Goal: Information Seeking & Learning: Check status

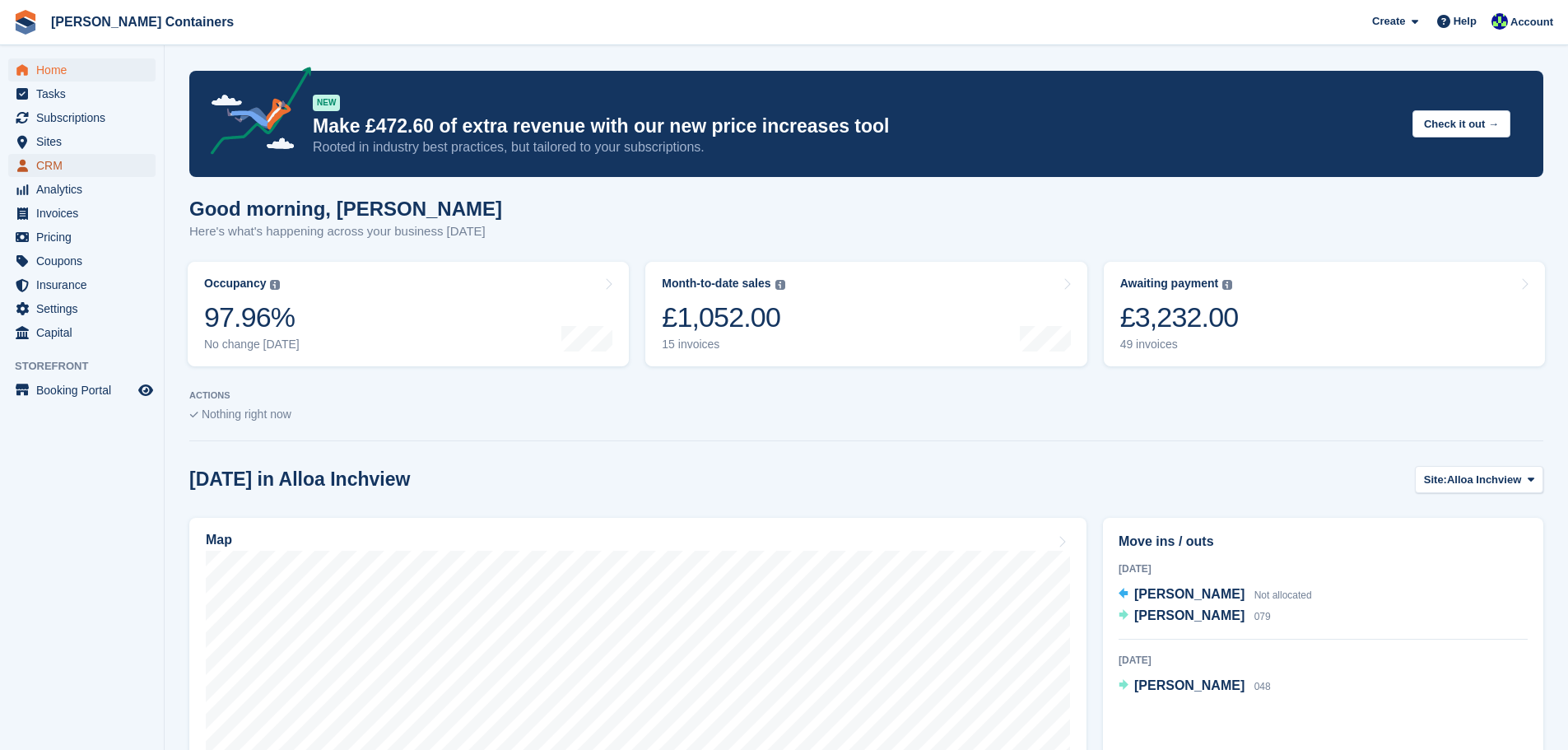
click at [54, 163] on span "CRM" at bounding box center [86, 165] width 99 height 23
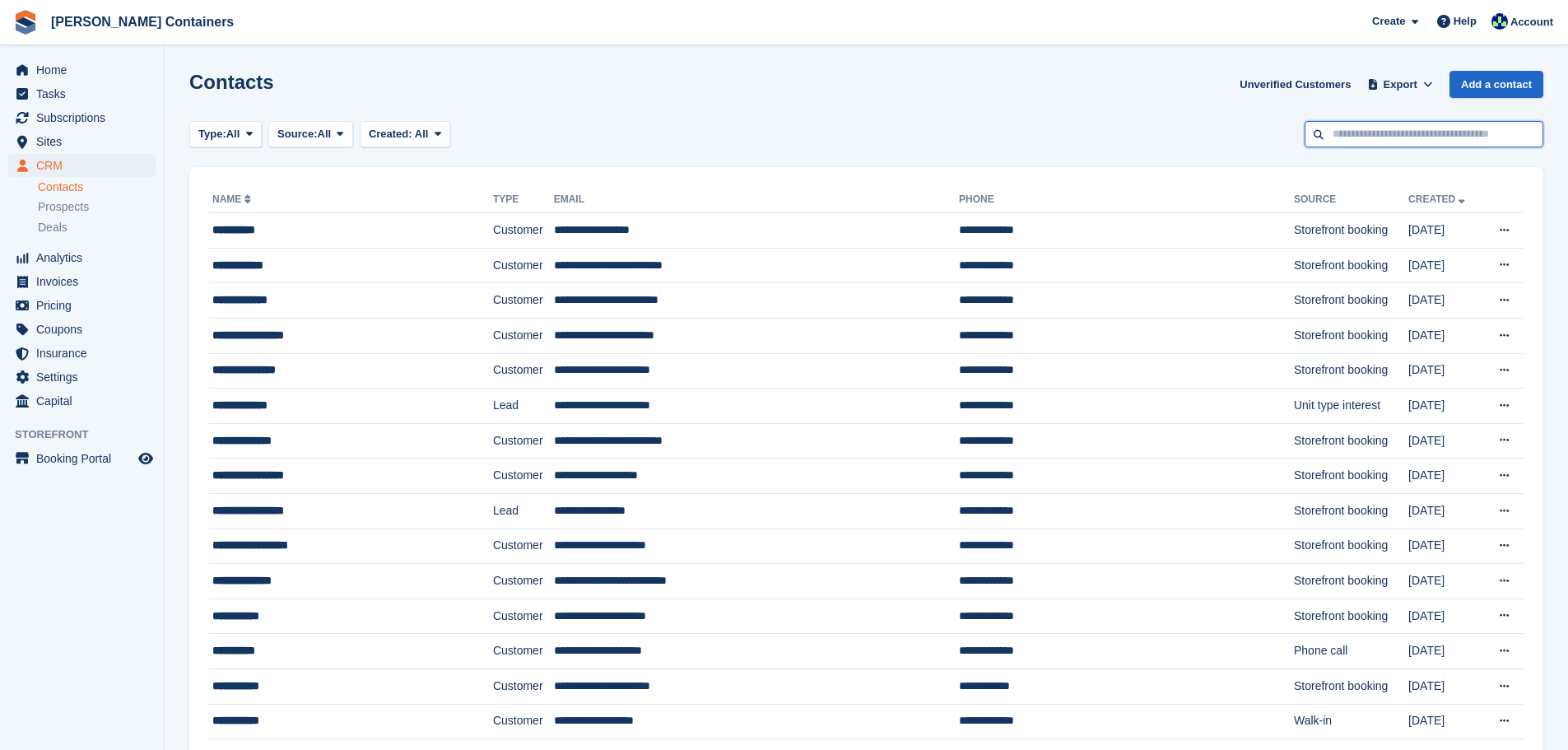
click at [1341, 143] on input "text" at bounding box center [1424, 134] width 239 height 27
type input "****"
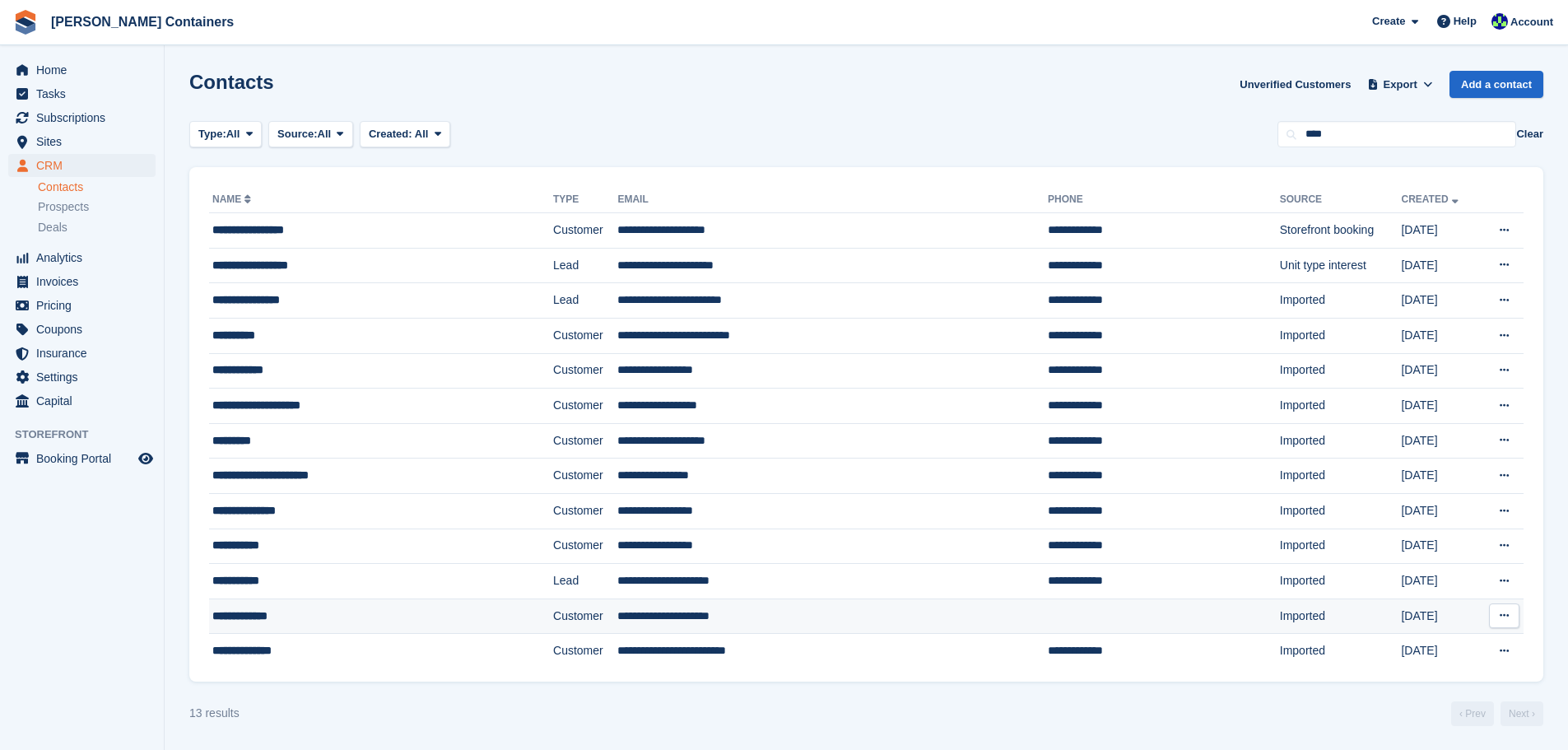
click at [691, 617] on td "**********" at bounding box center [833, 616] width 430 height 36
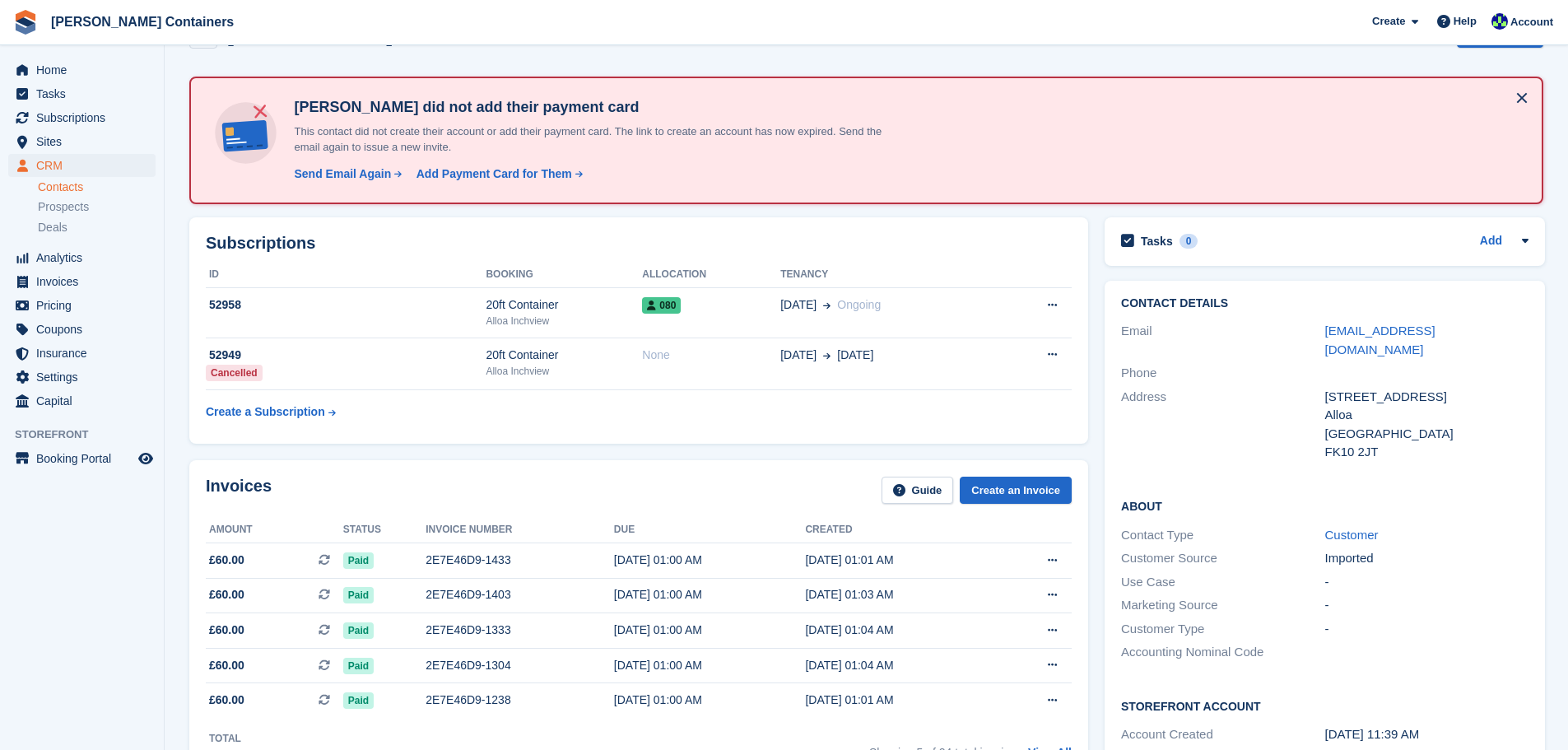
scroll to position [247, 0]
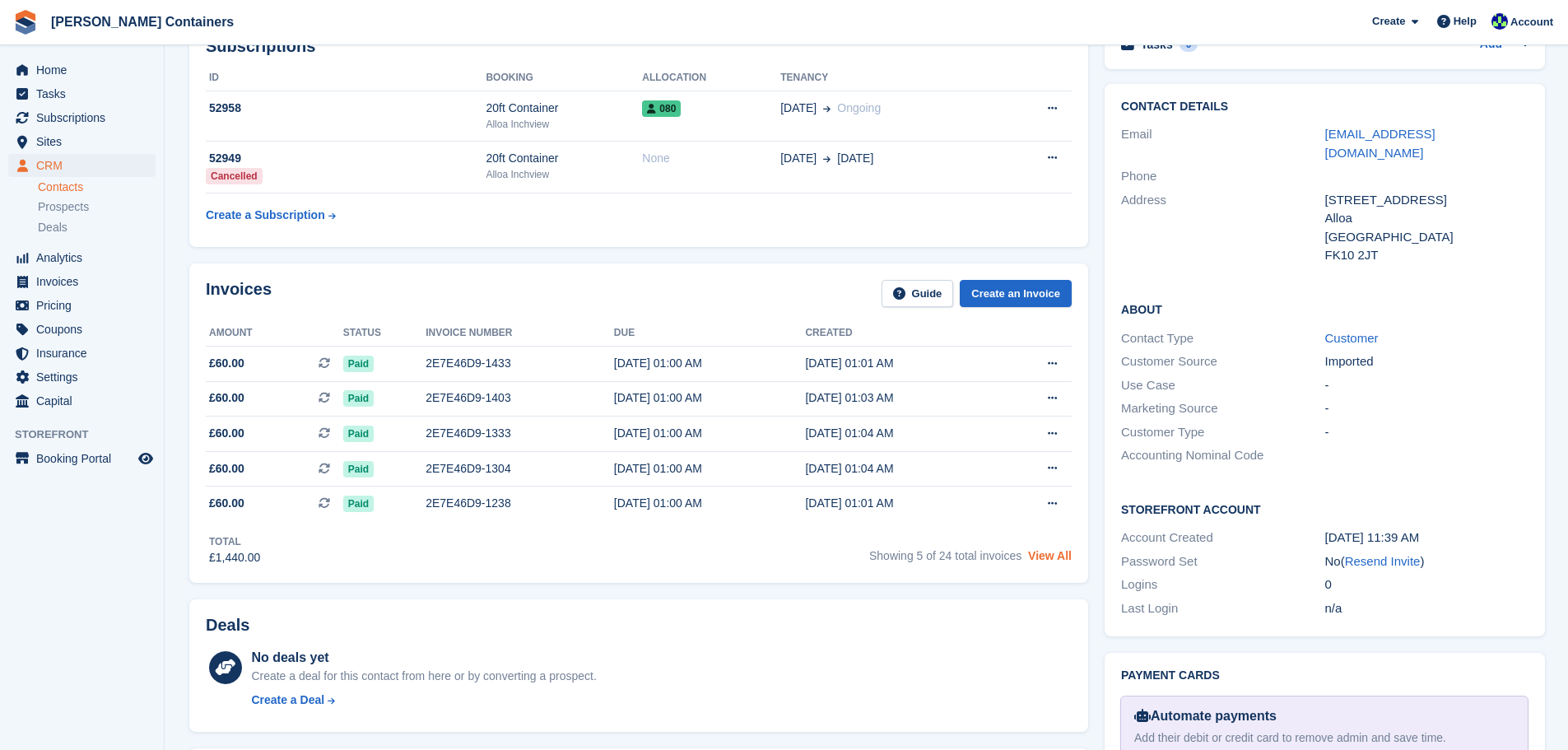
click at [1045, 551] on link "View All" at bounding box center [1050, 556] width 44 height 13
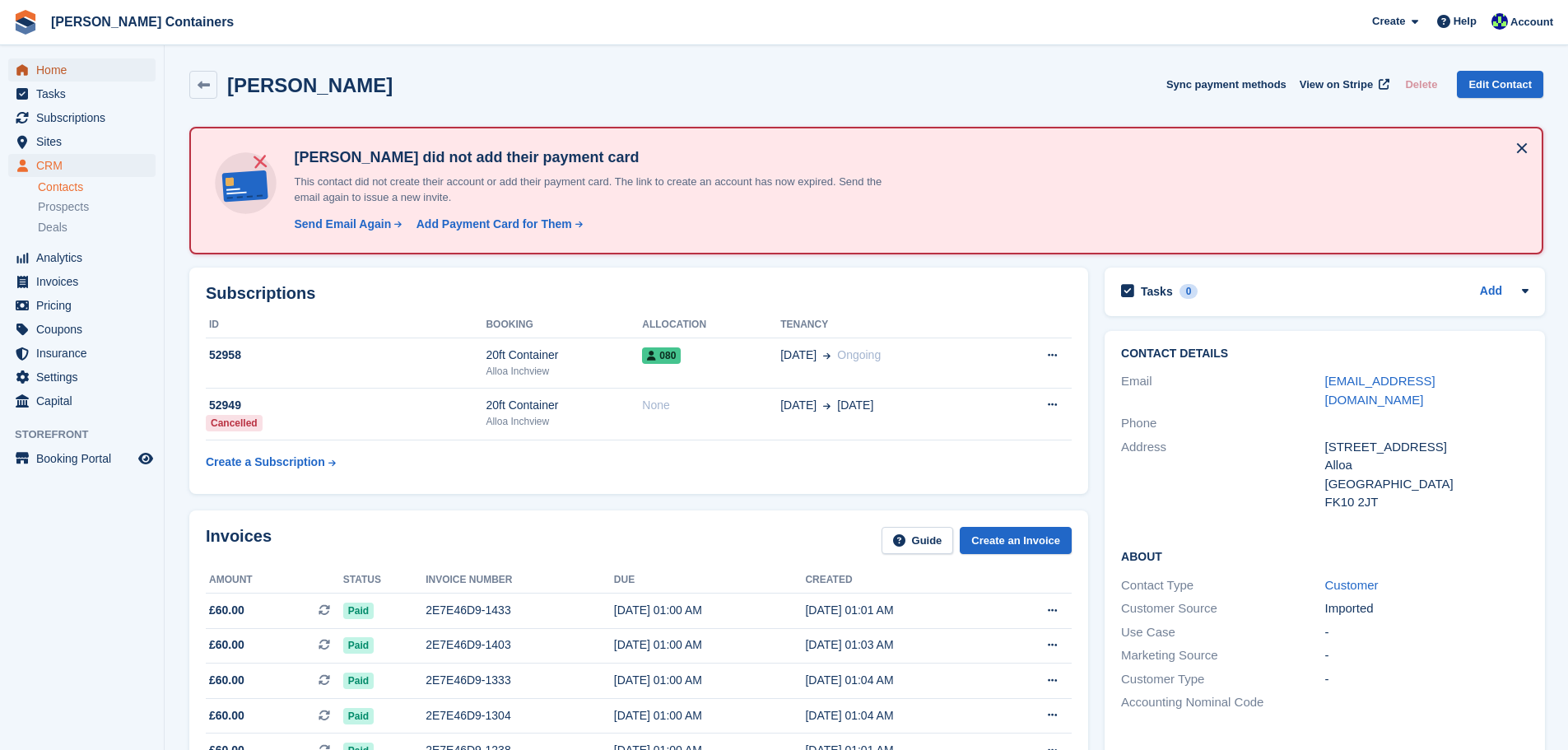
click at [51, 62] on span "Home" at bounding box center [86, 69] width 99 height 23
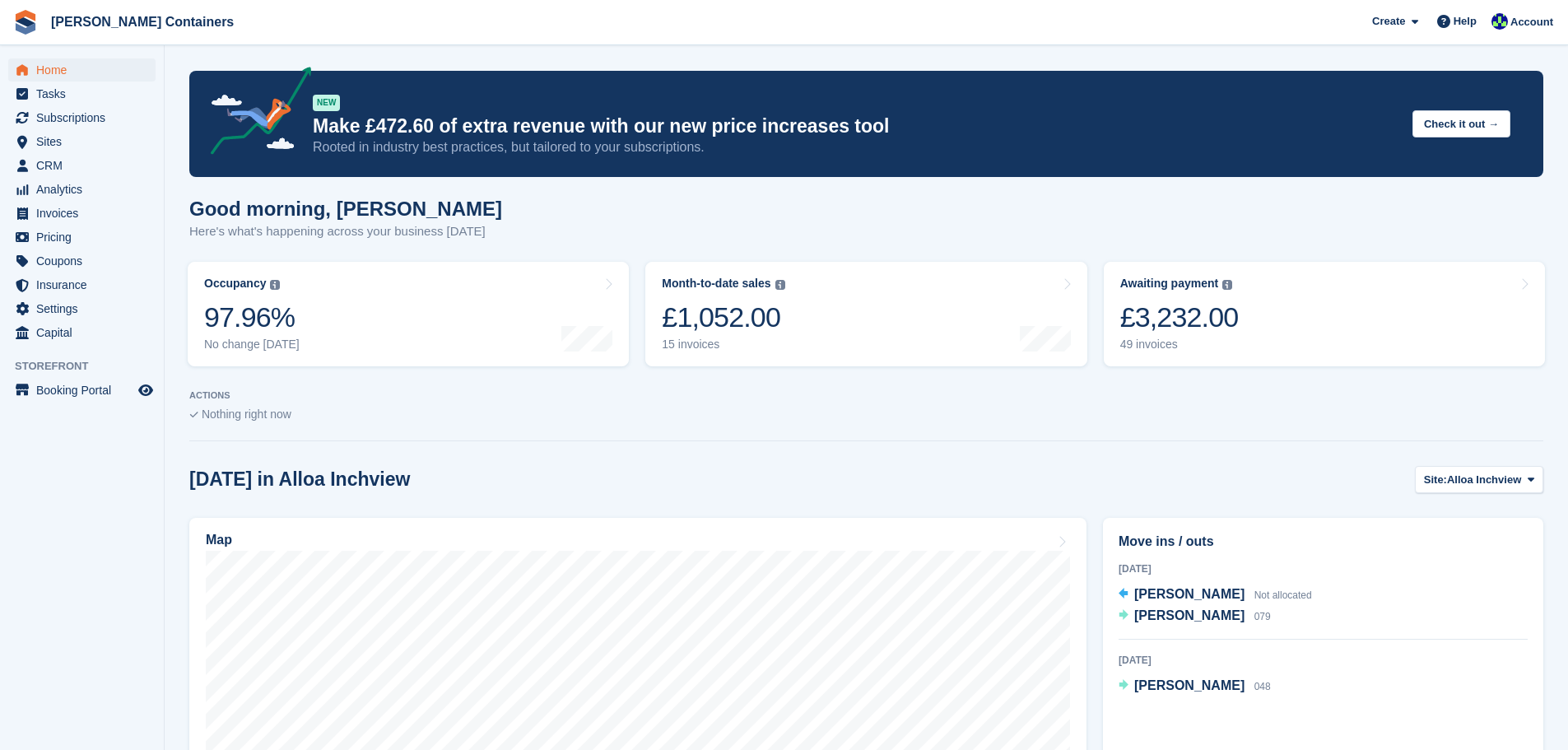
scroll to position [82, 0]
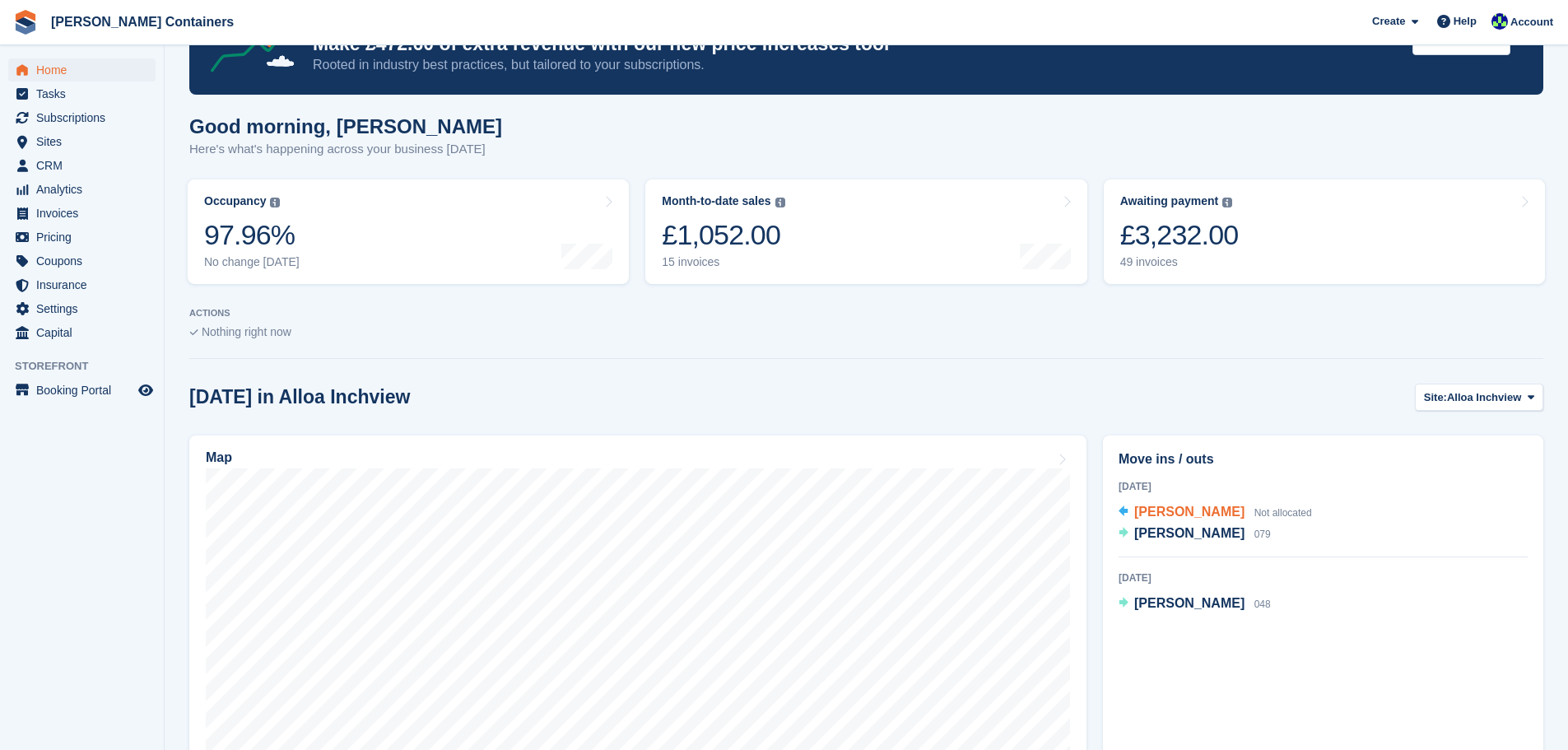
click at [1191, 518] on span "[PERSON_NAME]" at bounding box center [1189, 512] width 110 height 14
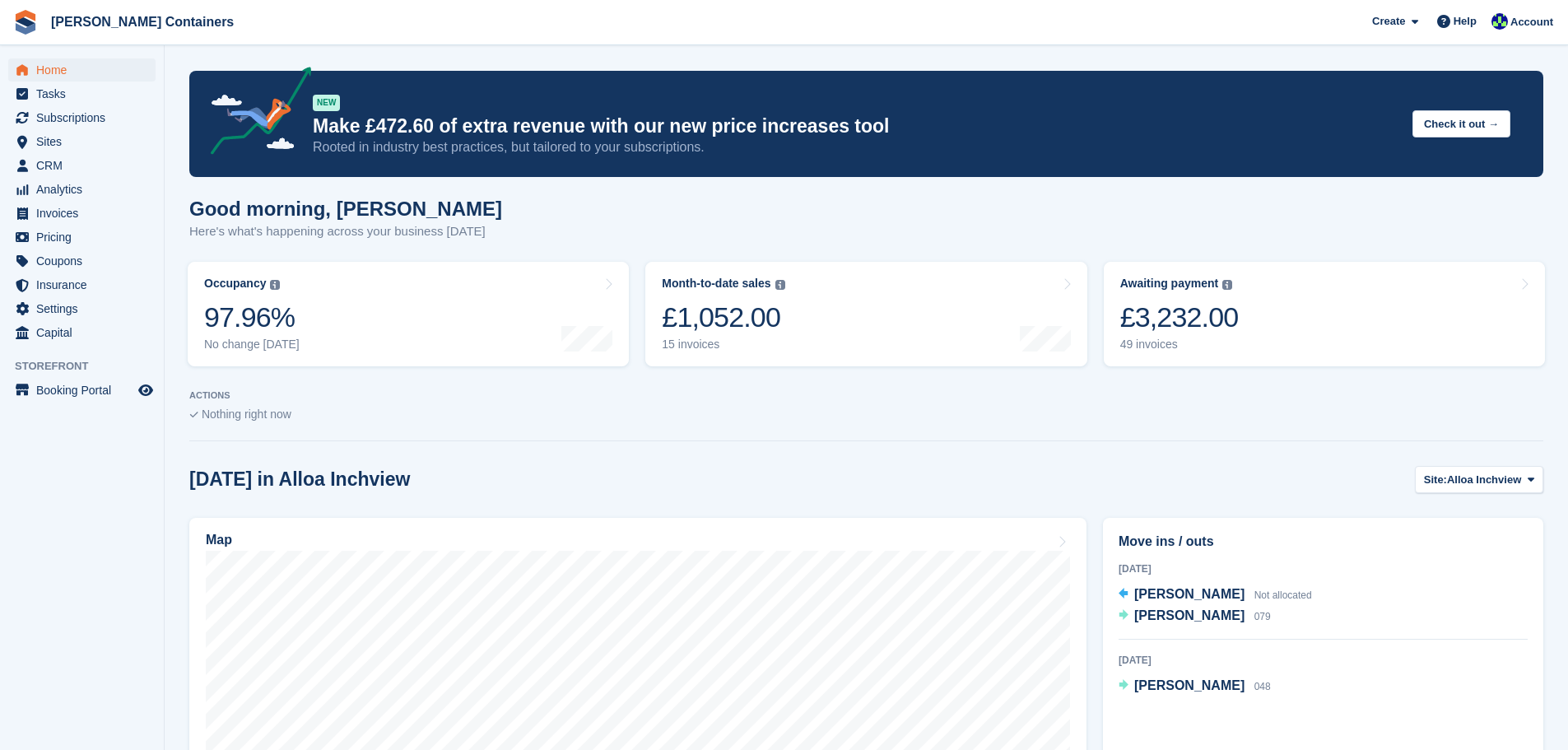
scroll to position [82, 0]
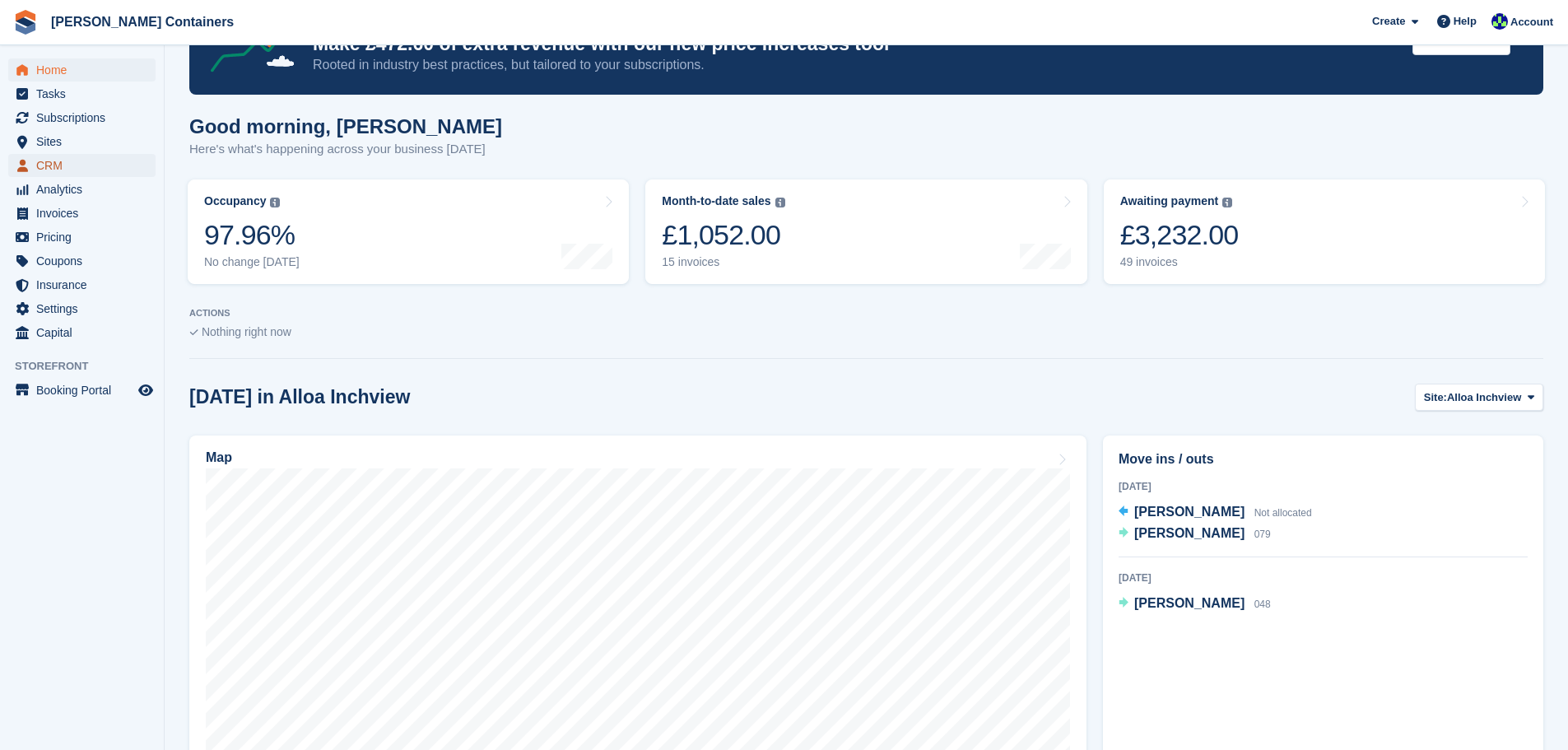
click at [111, 167] on span "CRM" at bounding box center [86, 165] width 99 height 23
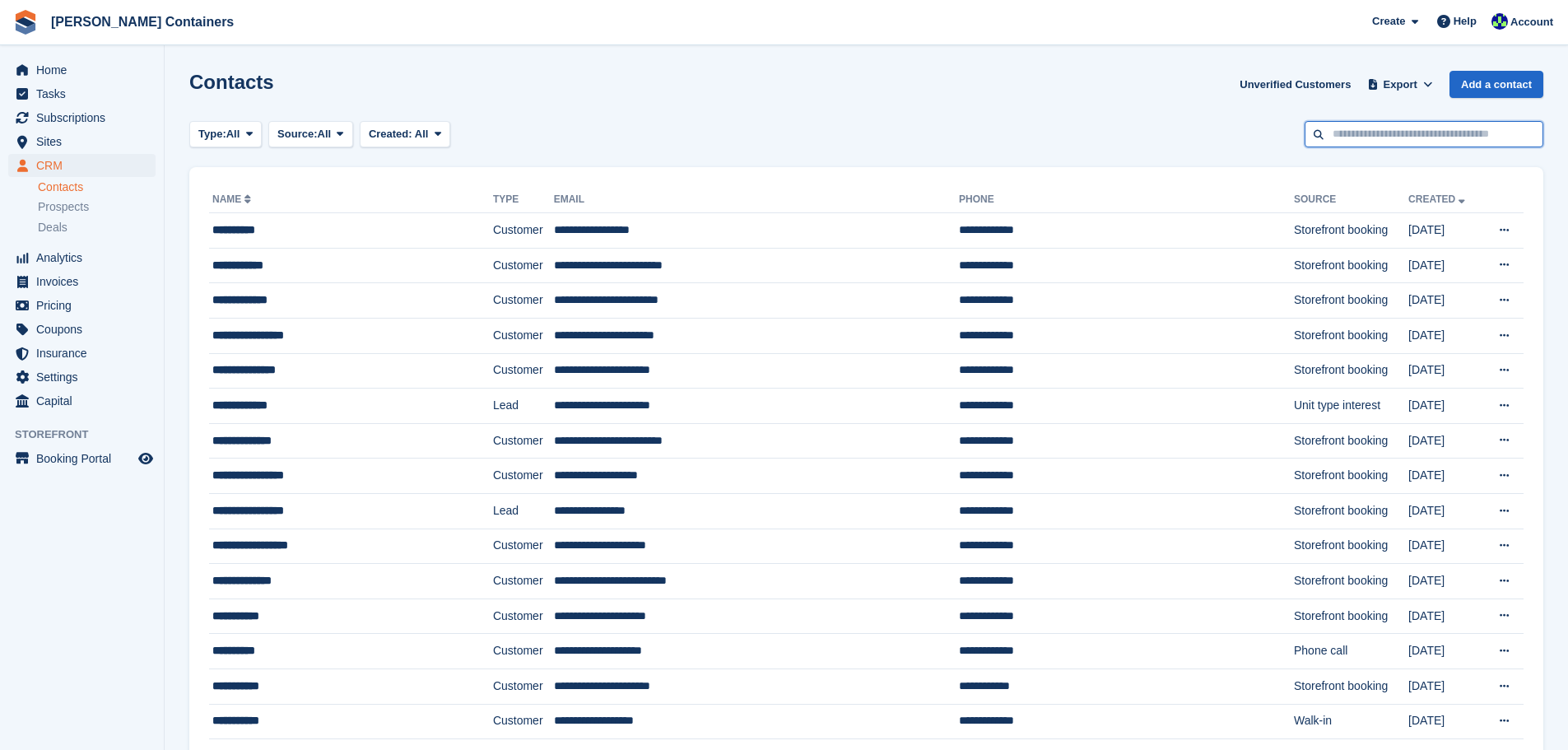
click at [1422, 140] on input "text" at bounding box center [1424, 134] width 239 height 27
type input "**********"
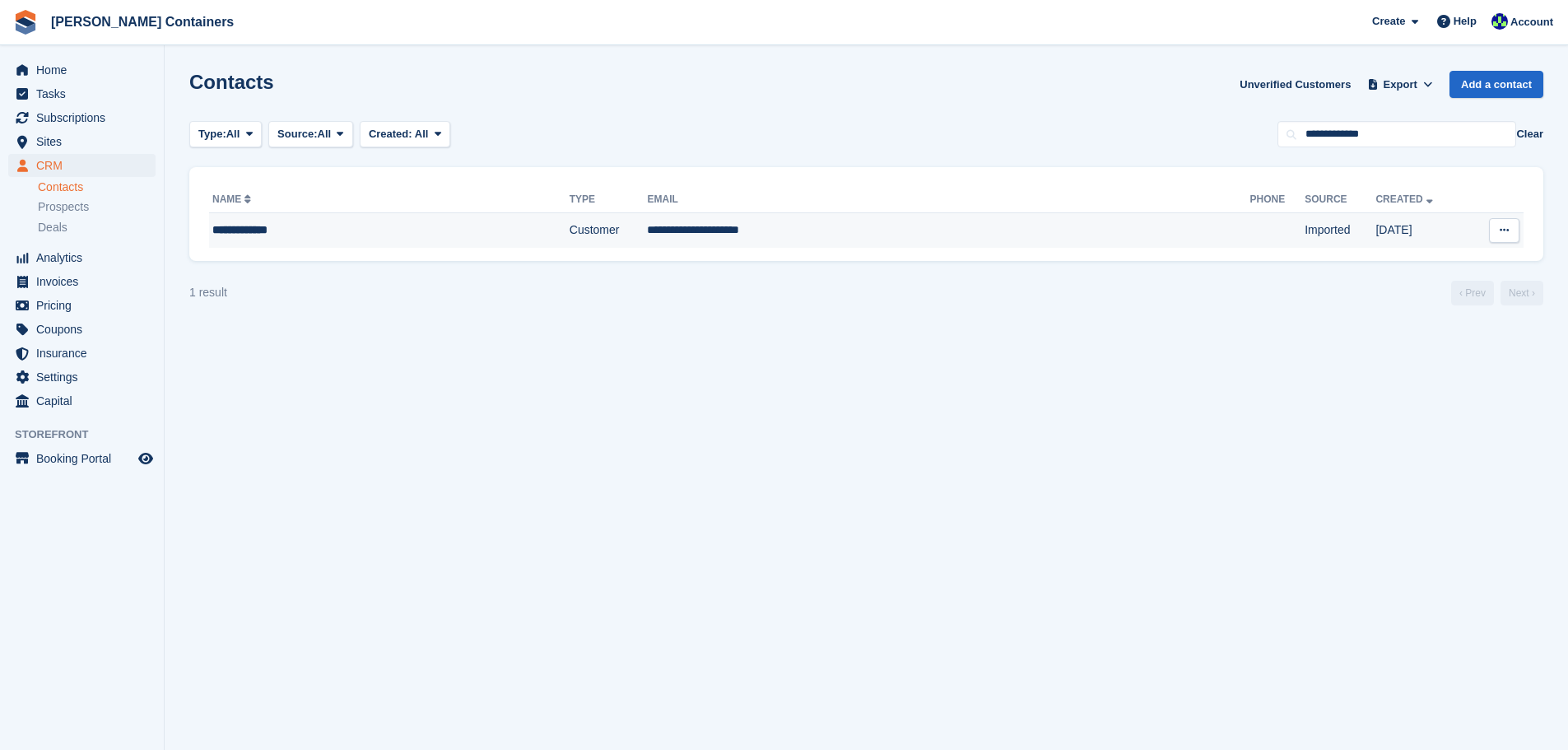
click at [710, 229] on td "**********" at bounding box center [948, 230] width 603 height 35
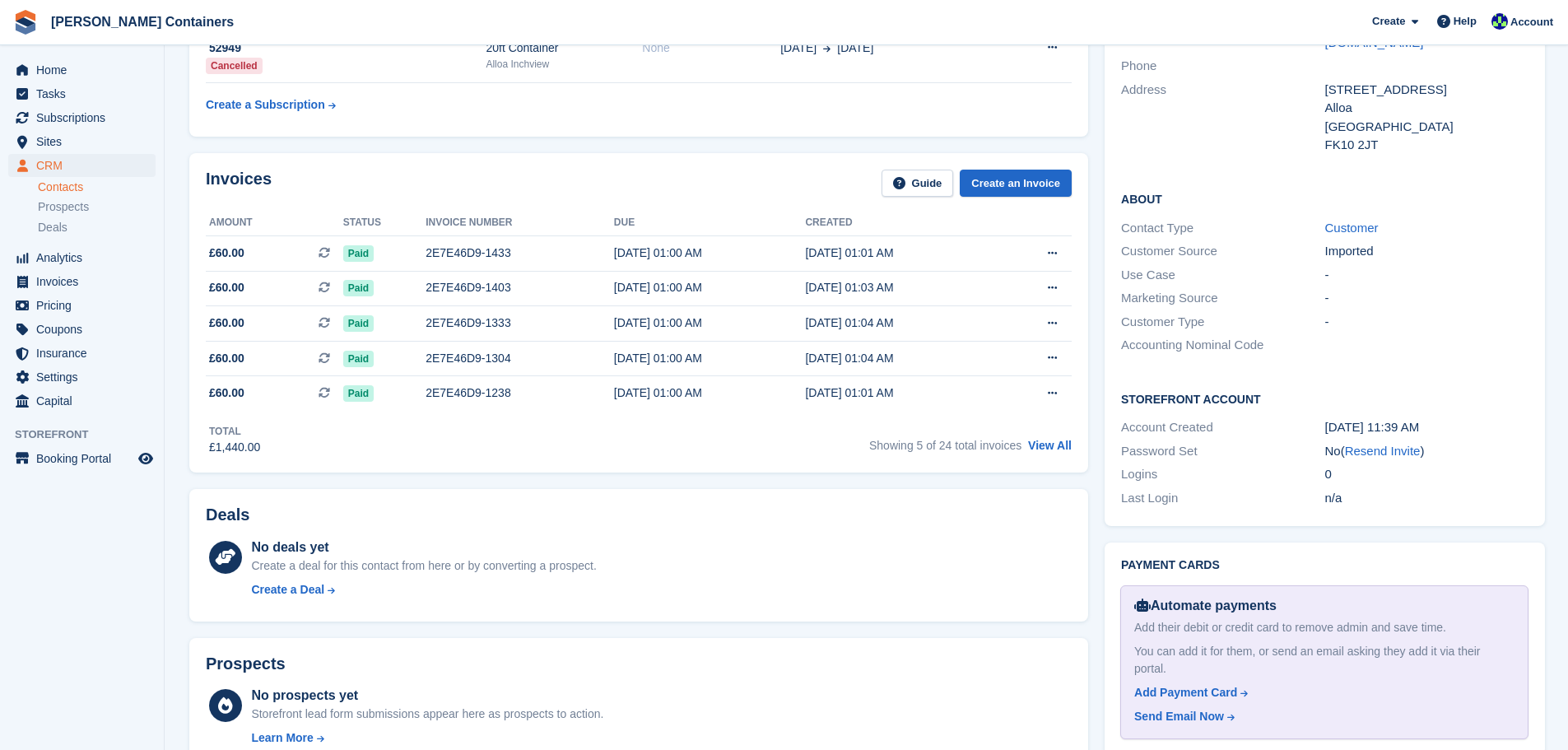
scroll to position [412, 0]
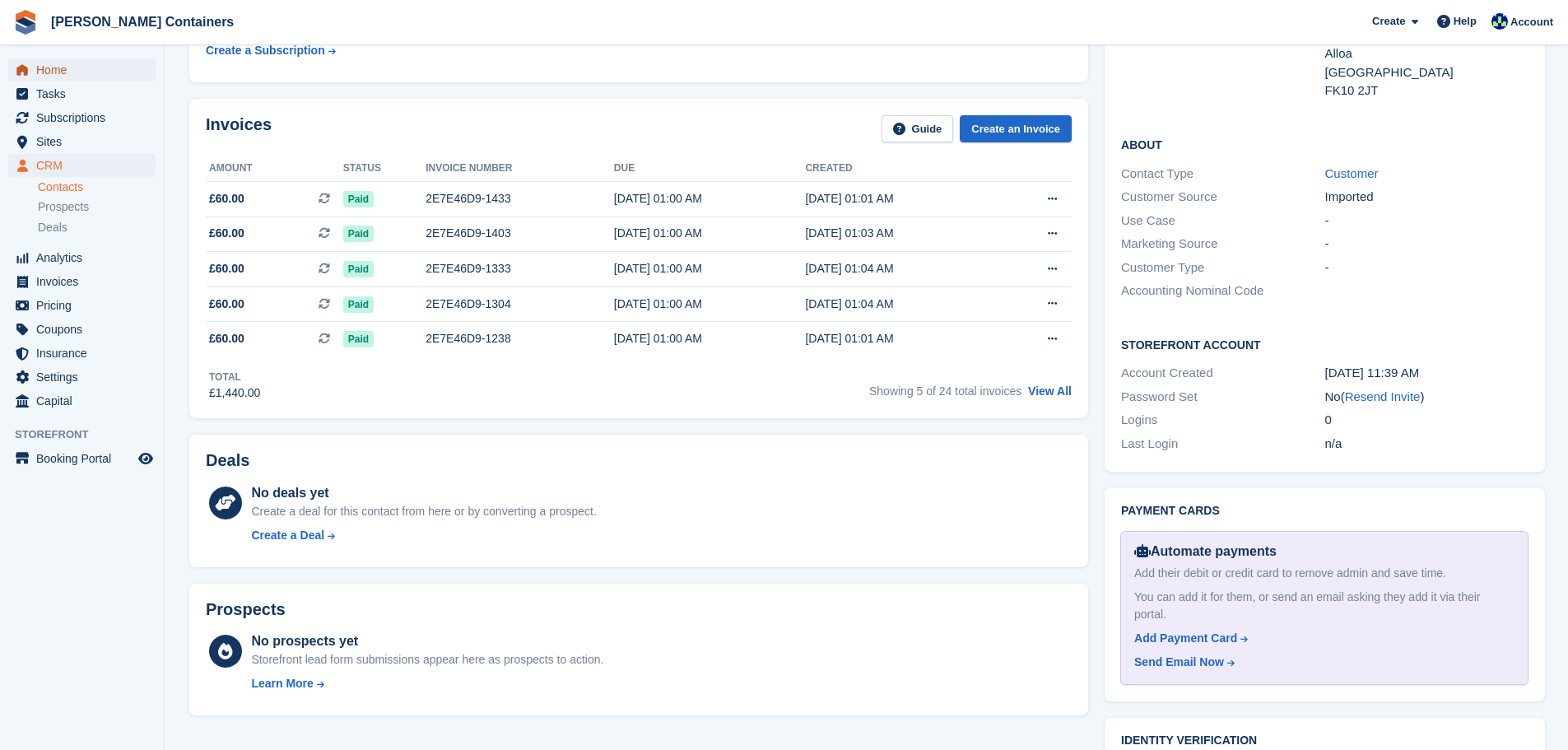
click at [56, 70] on span "Home" at bounding box center [86, 69] width 99 height 23
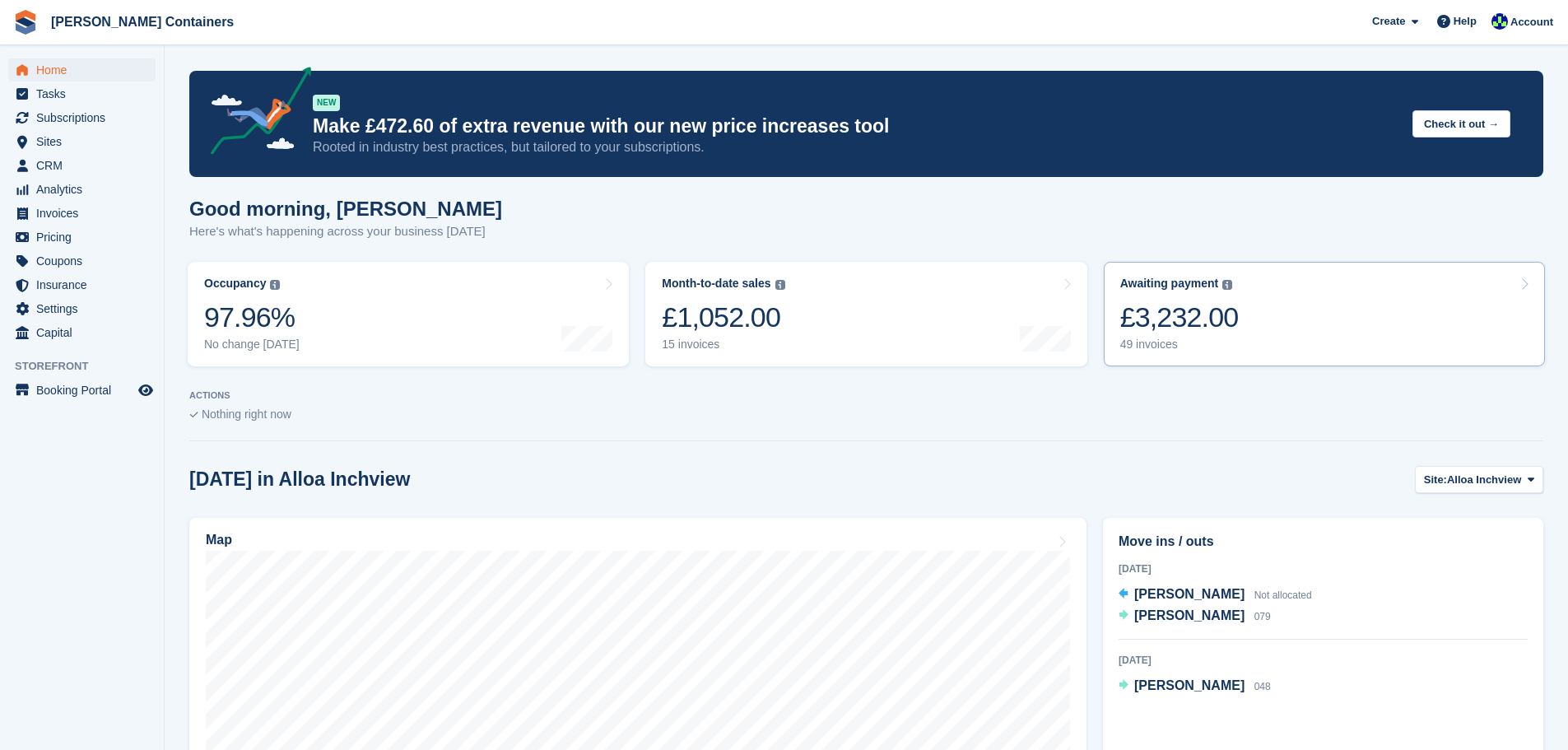
click at [1214, 315] on div "£3,232.00" at bounding box center [1180, 317] width 119 height 34
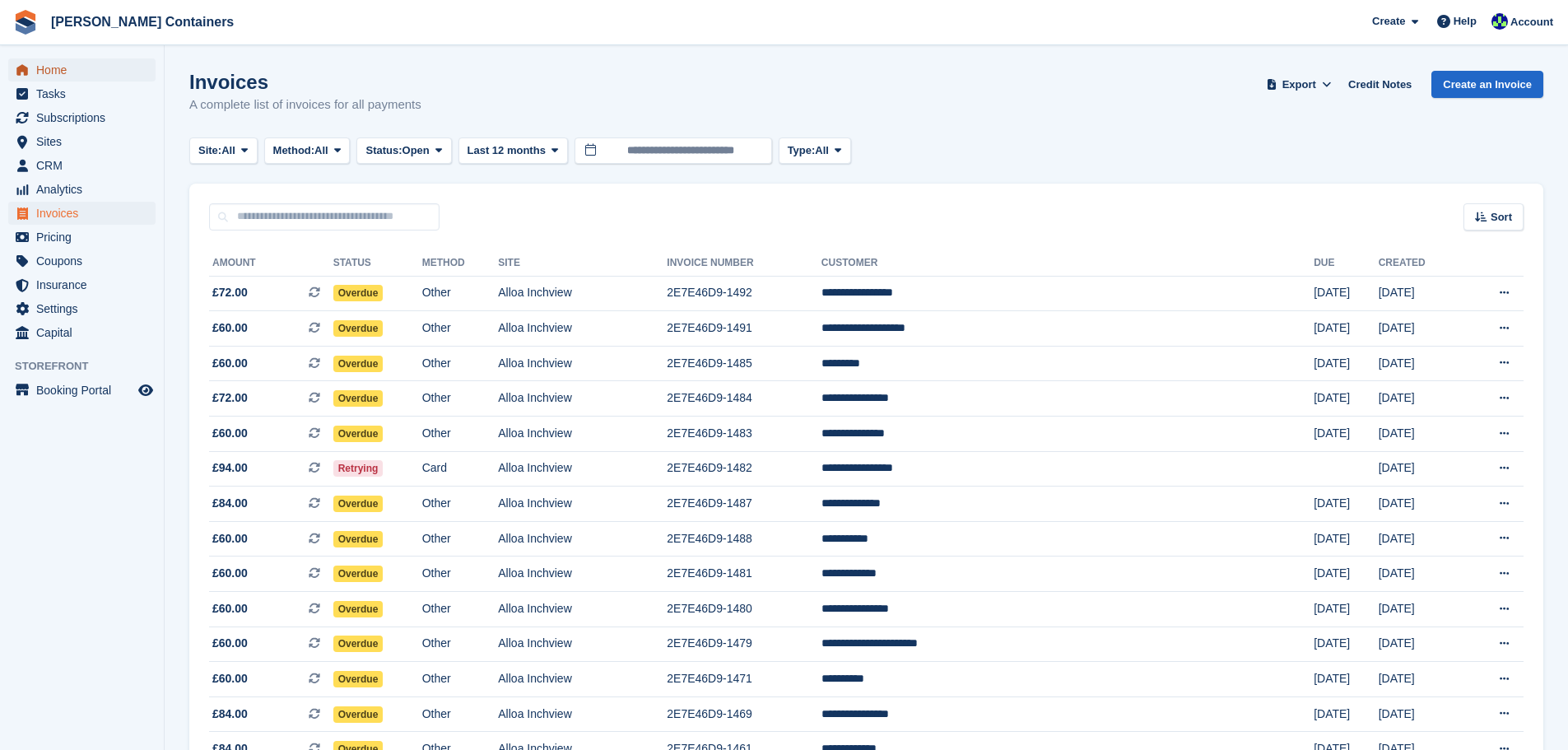
click at [66, 72] on span "Home" at bounding box center [86, 69] width 99 height 23
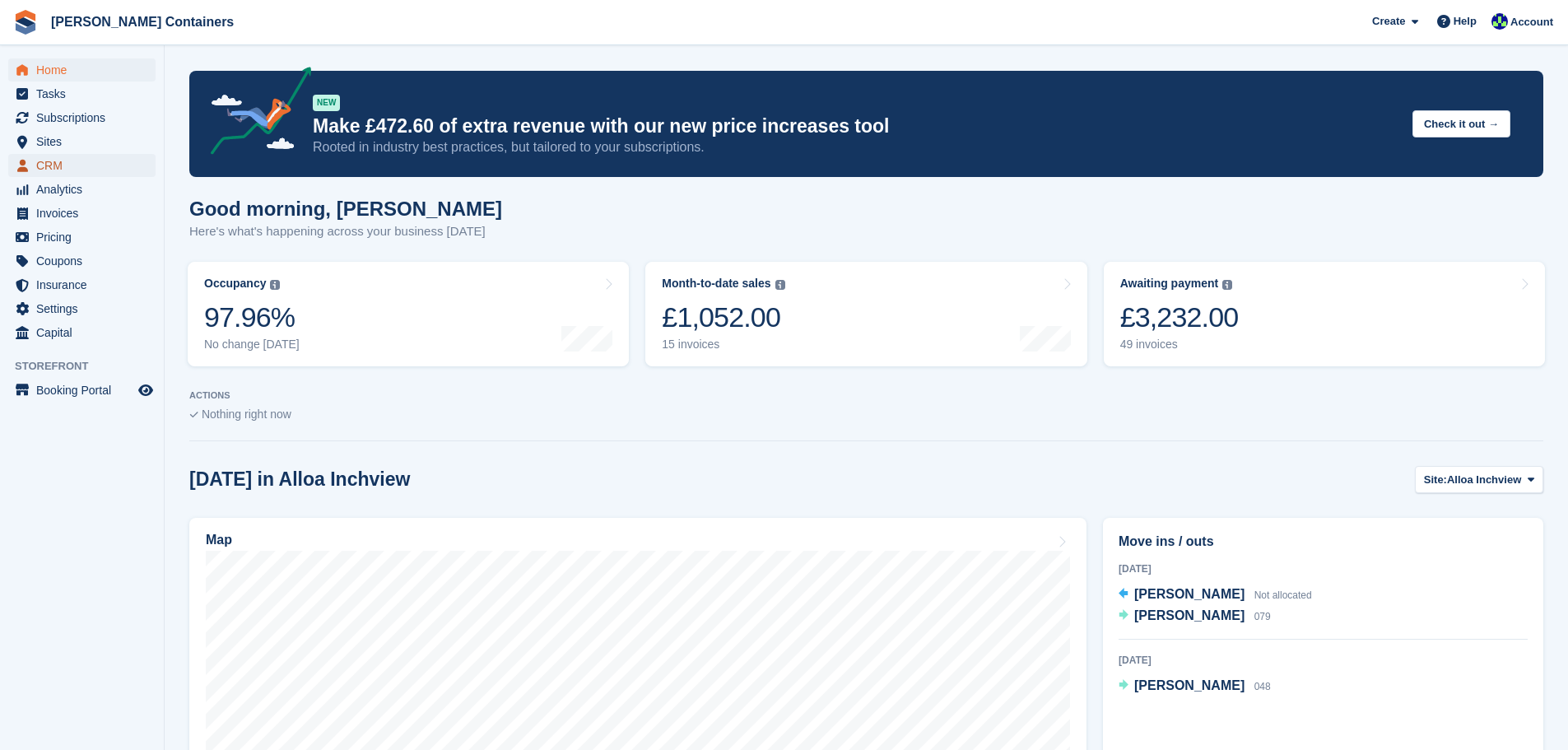
click at [37, 162] on span "CRM" at bounding box center [86, 165] width 99 height 23
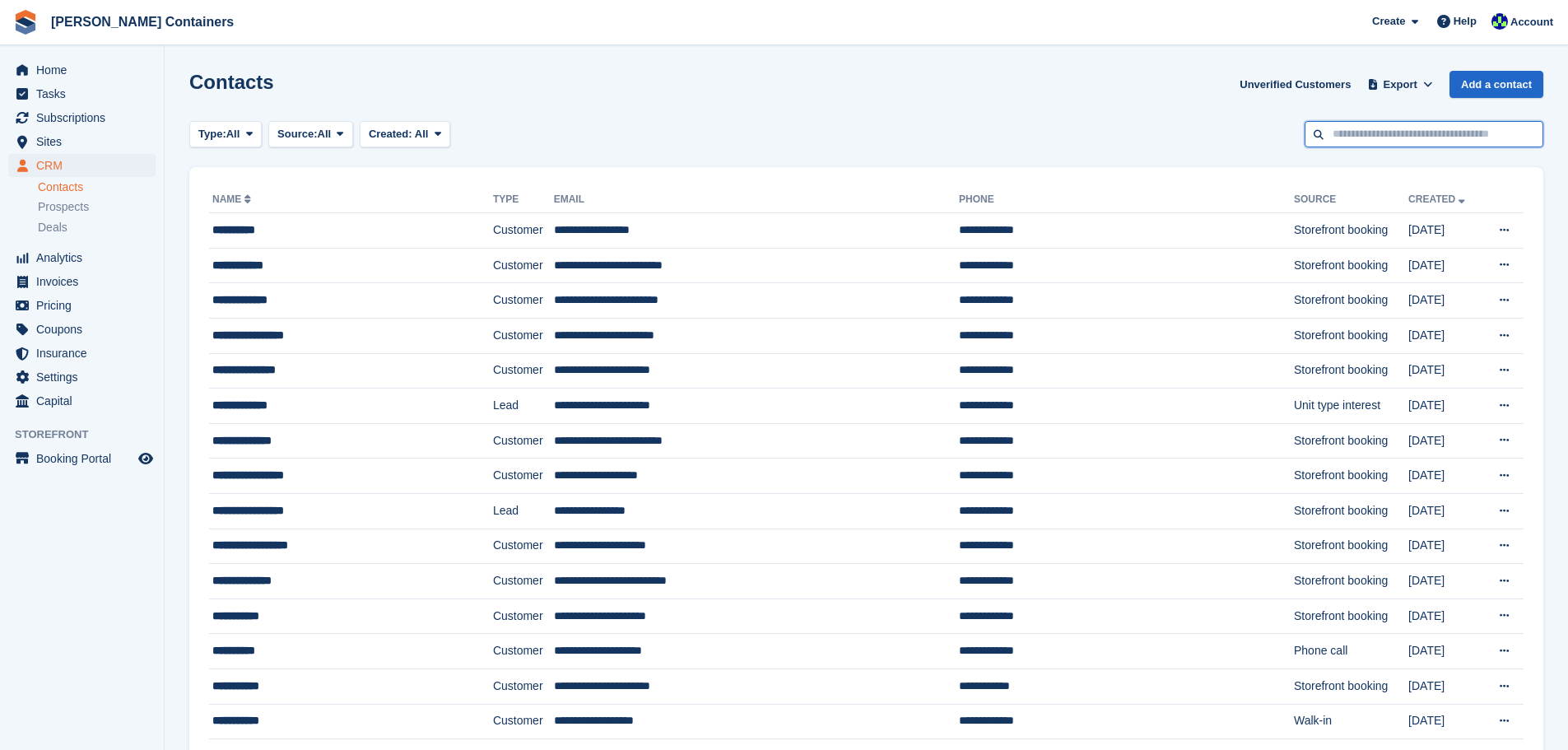
click at [1334, 140] on input "text" at bounding box center [1424, 134] width 239 height 27
type input "**********"
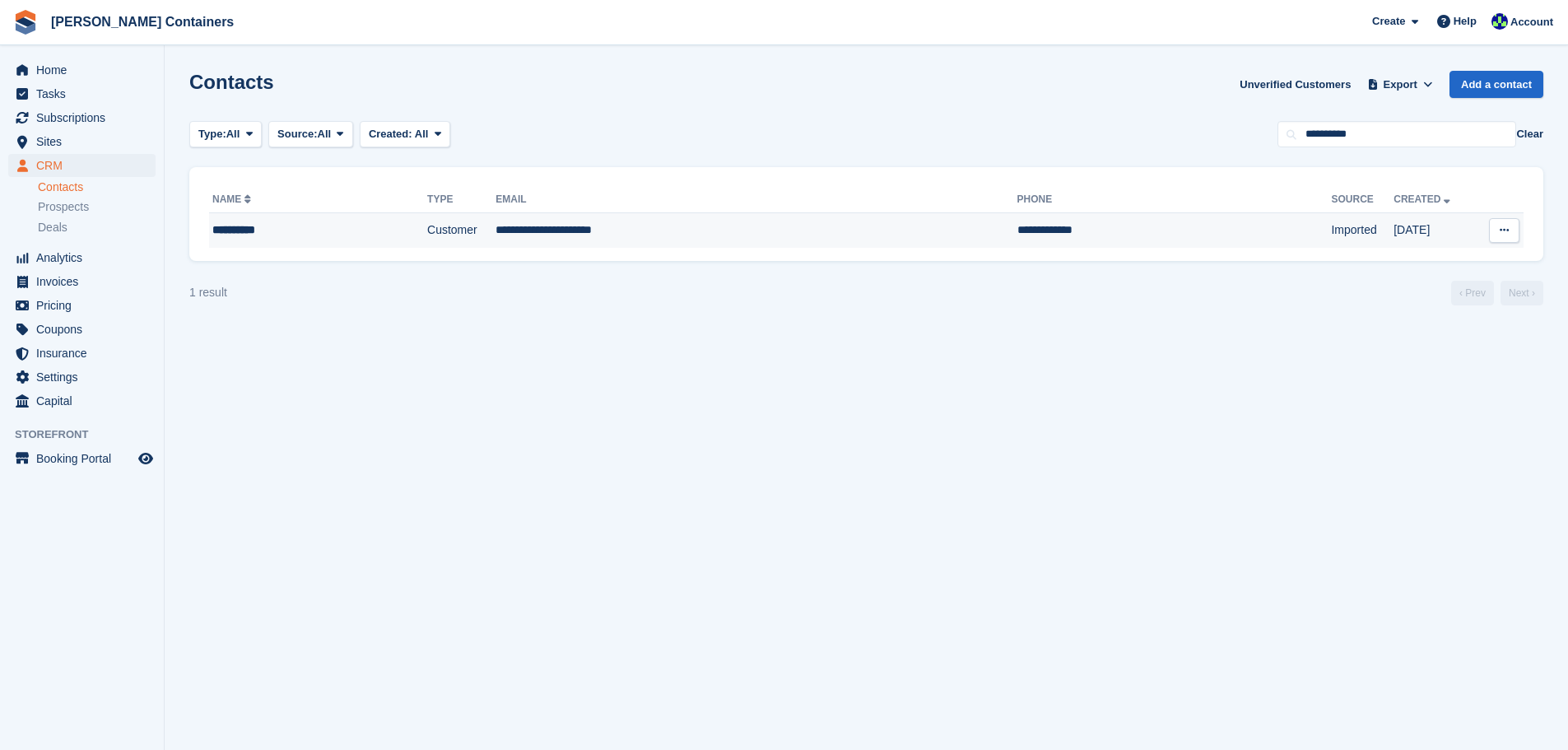
click at [631, 223] on td "**********" at bounding box center [756, 230] width 521 height 35
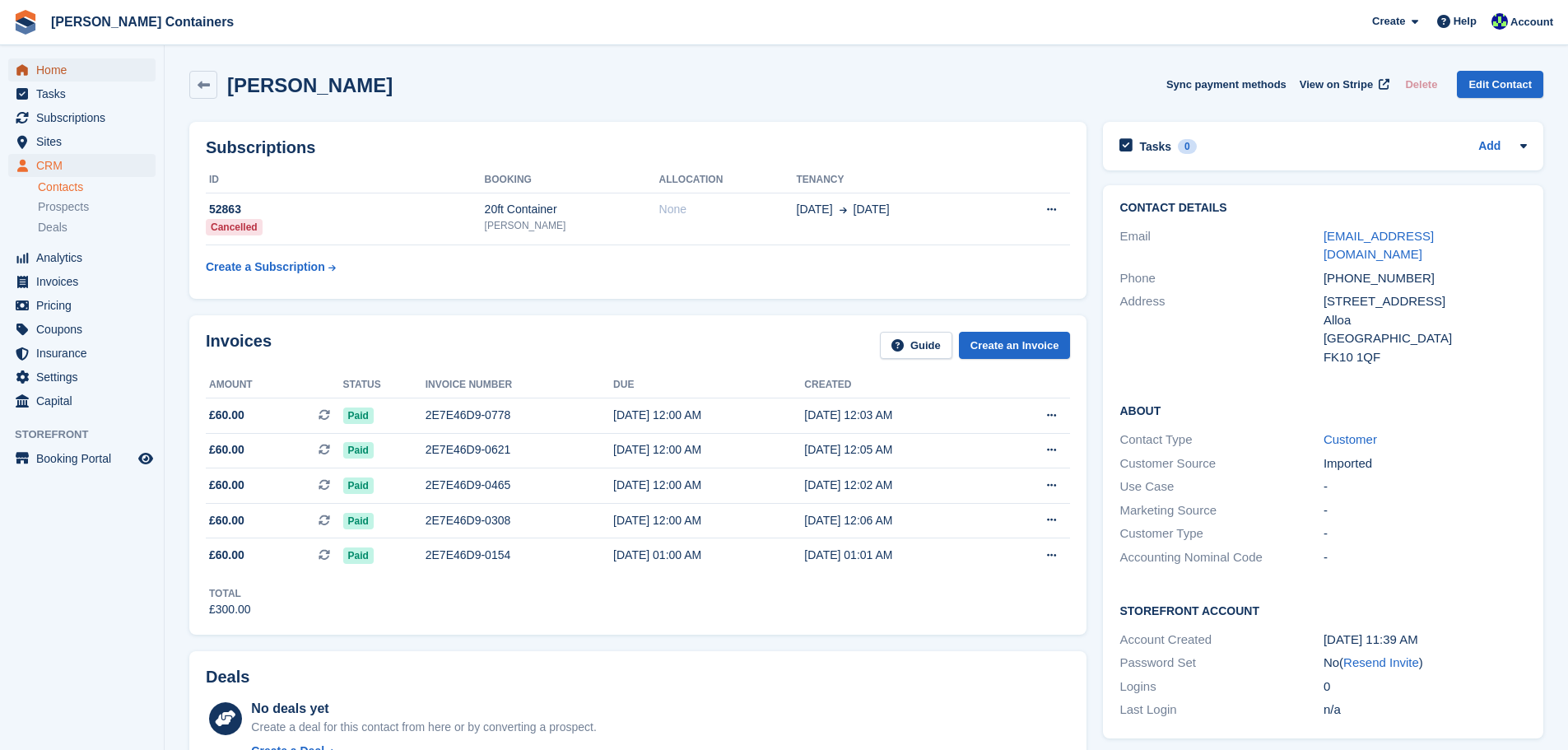
click at [44, 64] on span "Home" at bounding box center [86, 69] width 99 height 23
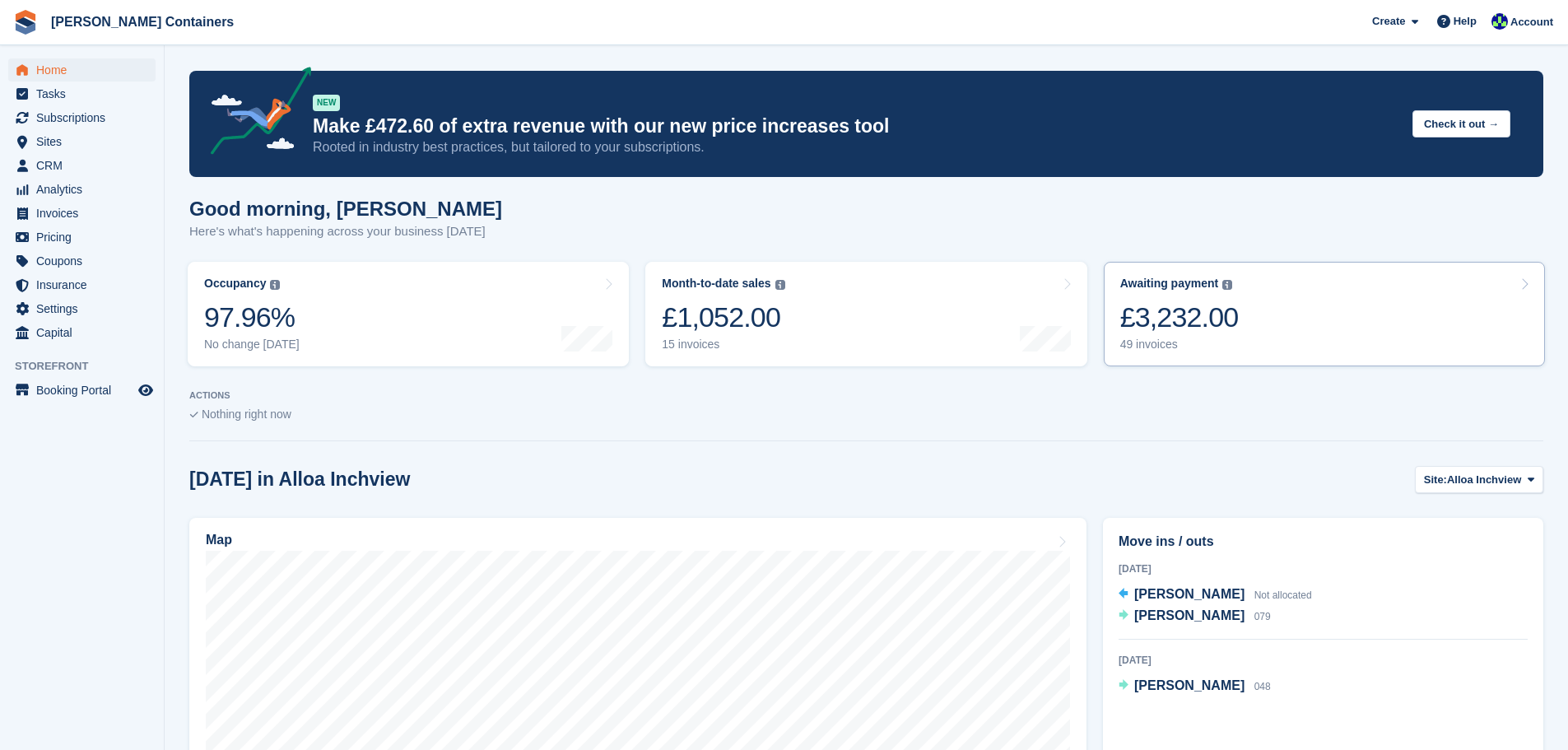
click at [1193, 314] on div "£3,232.00" at bounding box center [1180, 317] width 119 height 34
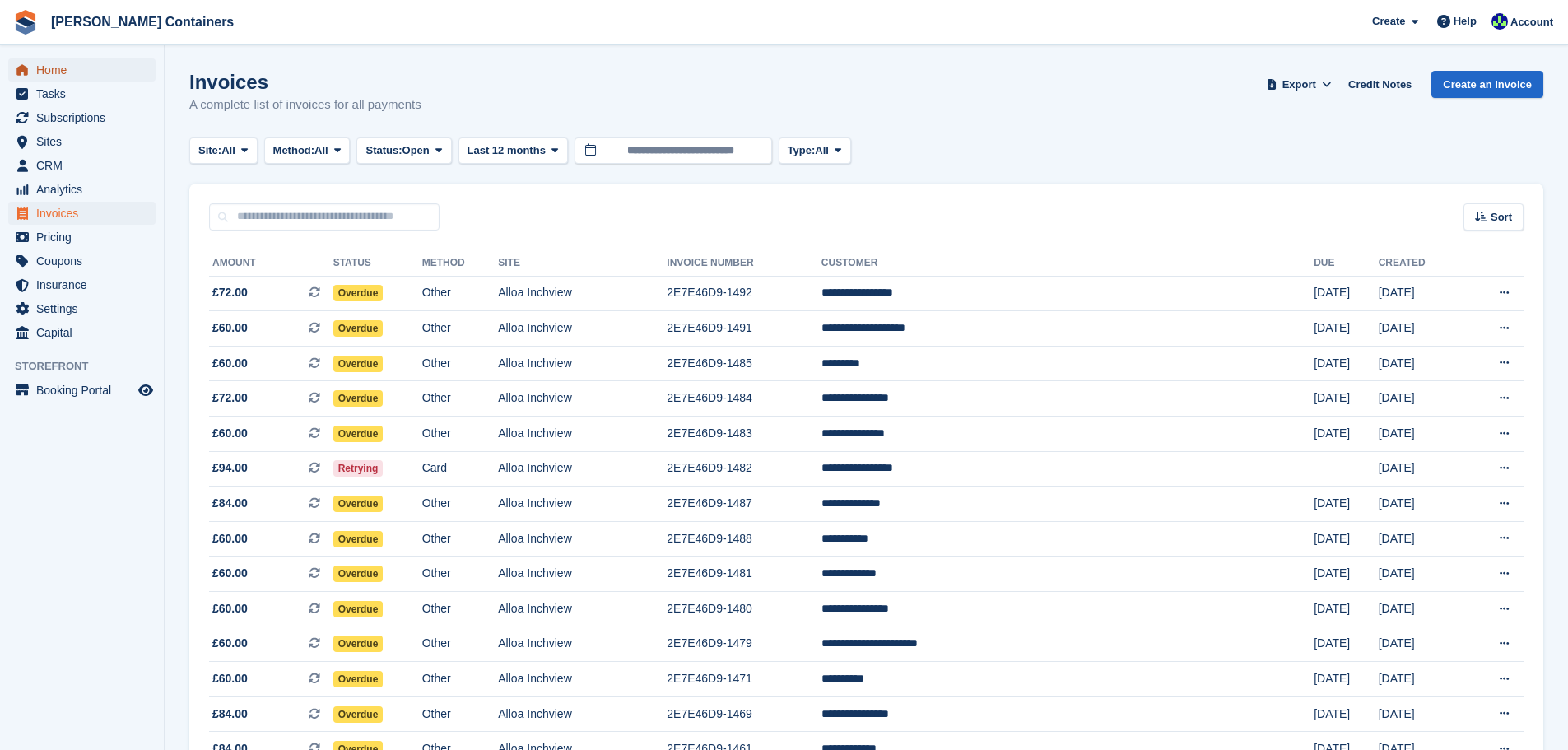
click at [27, 60] on link "Home" at bounding box center [81, 69] width 148 height 23
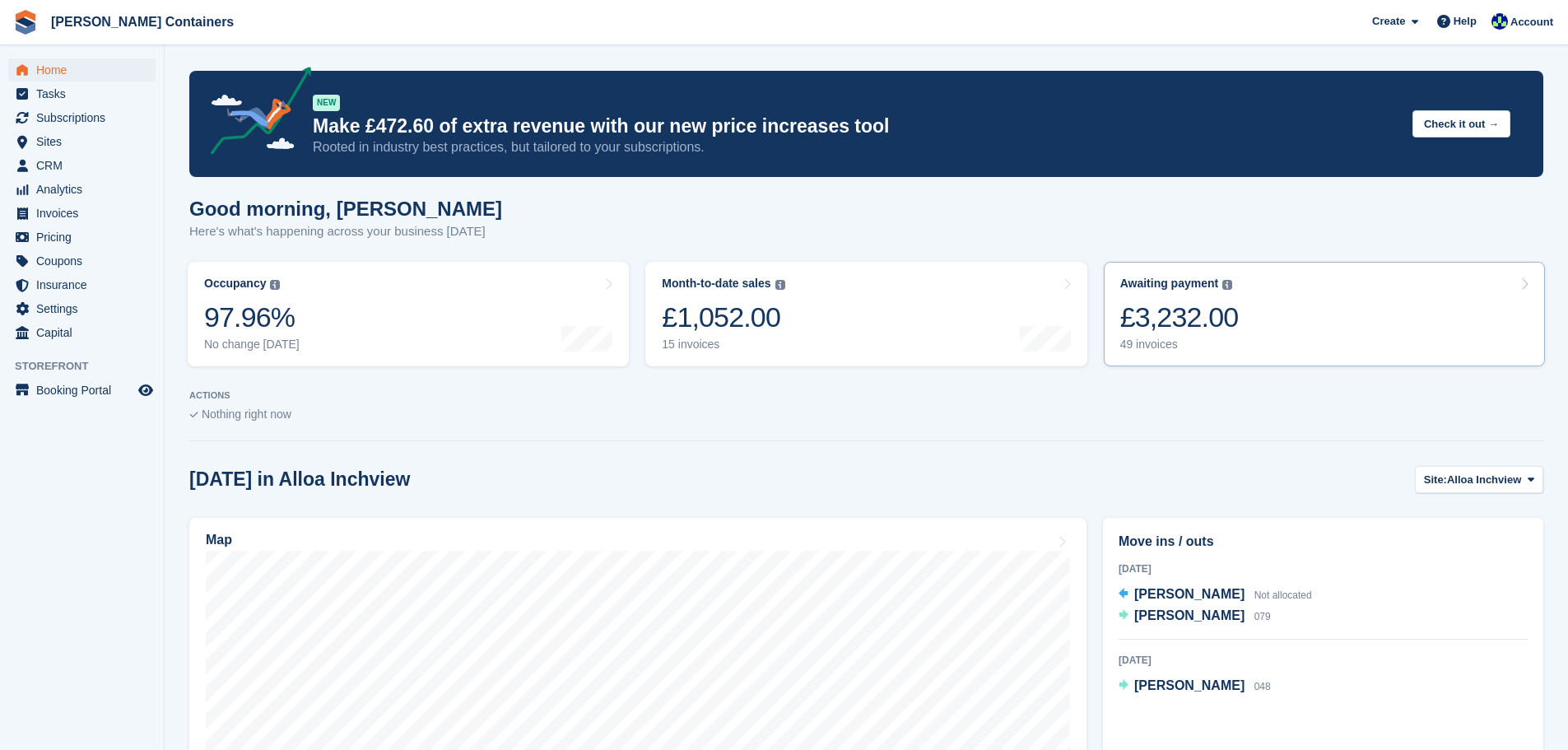
click at [1251, 340] on link "Awaiting payment The total outstanding balance on all open invoices. £3,232.00 …" at bounding box center [1324, 313] width 441 height 104
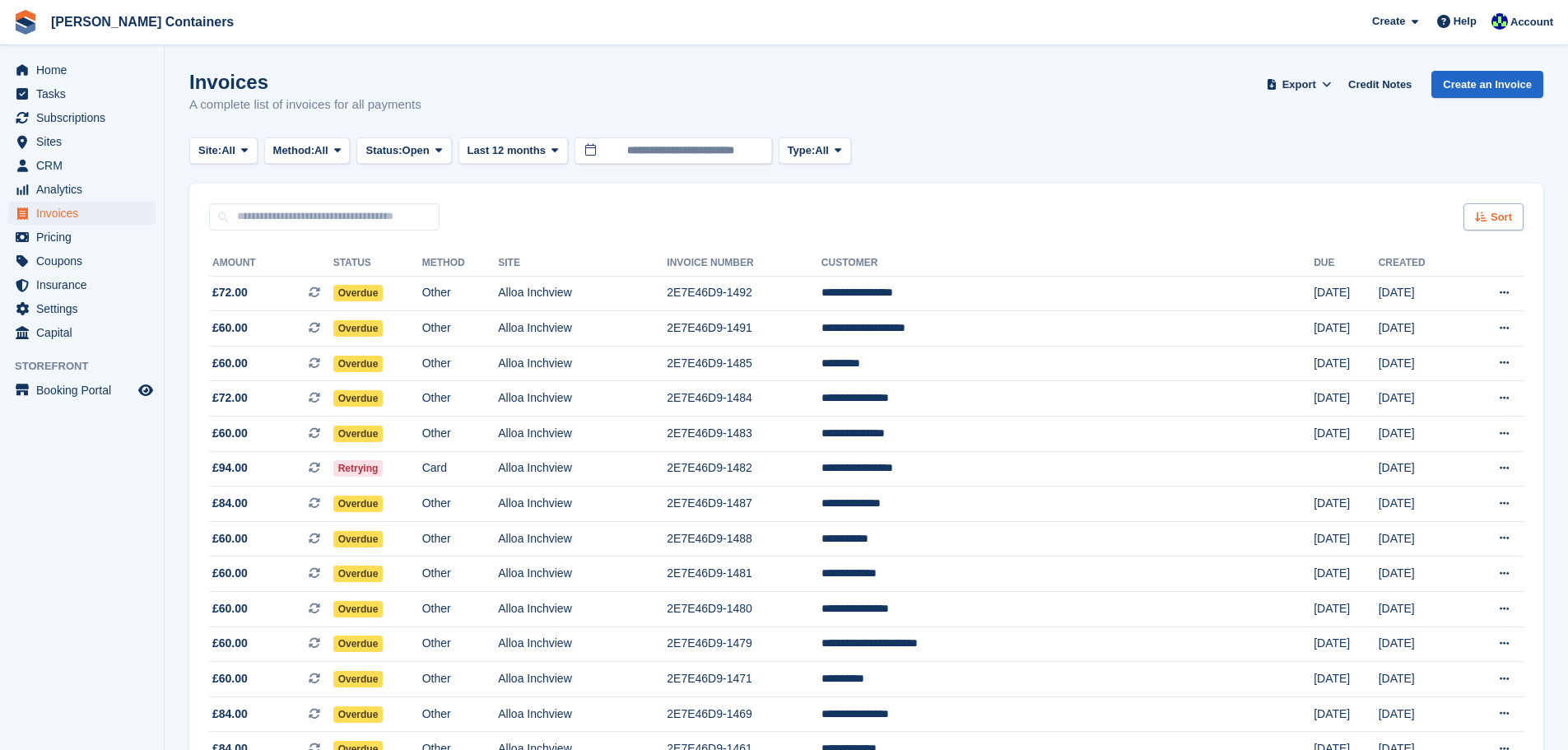
click at [1498, 209] on span "Sort" at bounding box center [1502, 217] width 22 height 17
click at [1466, 325] on span "Created (oldest first)" at bounding box center [1446, 326] width 113 height 13
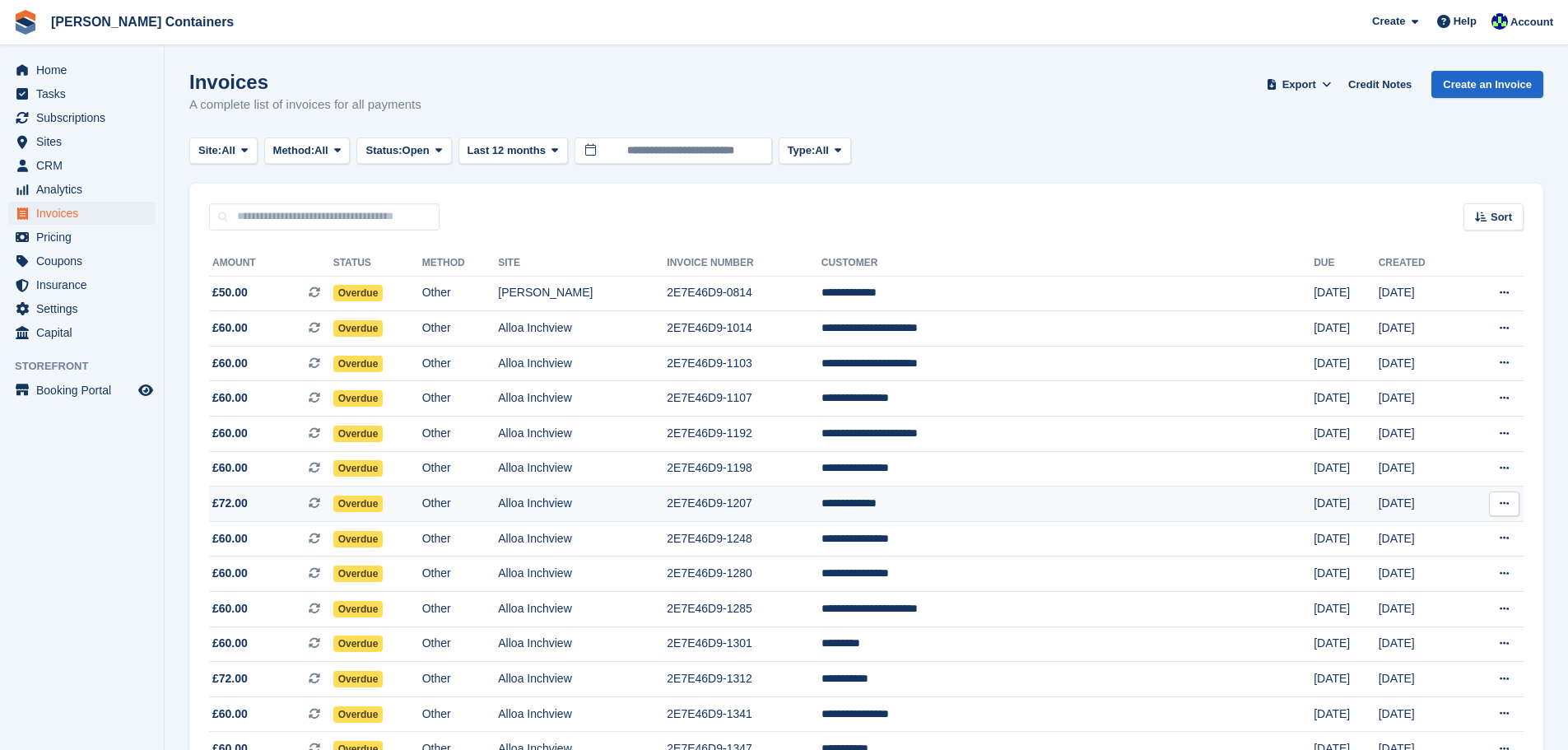
scroll to position [82, 0]
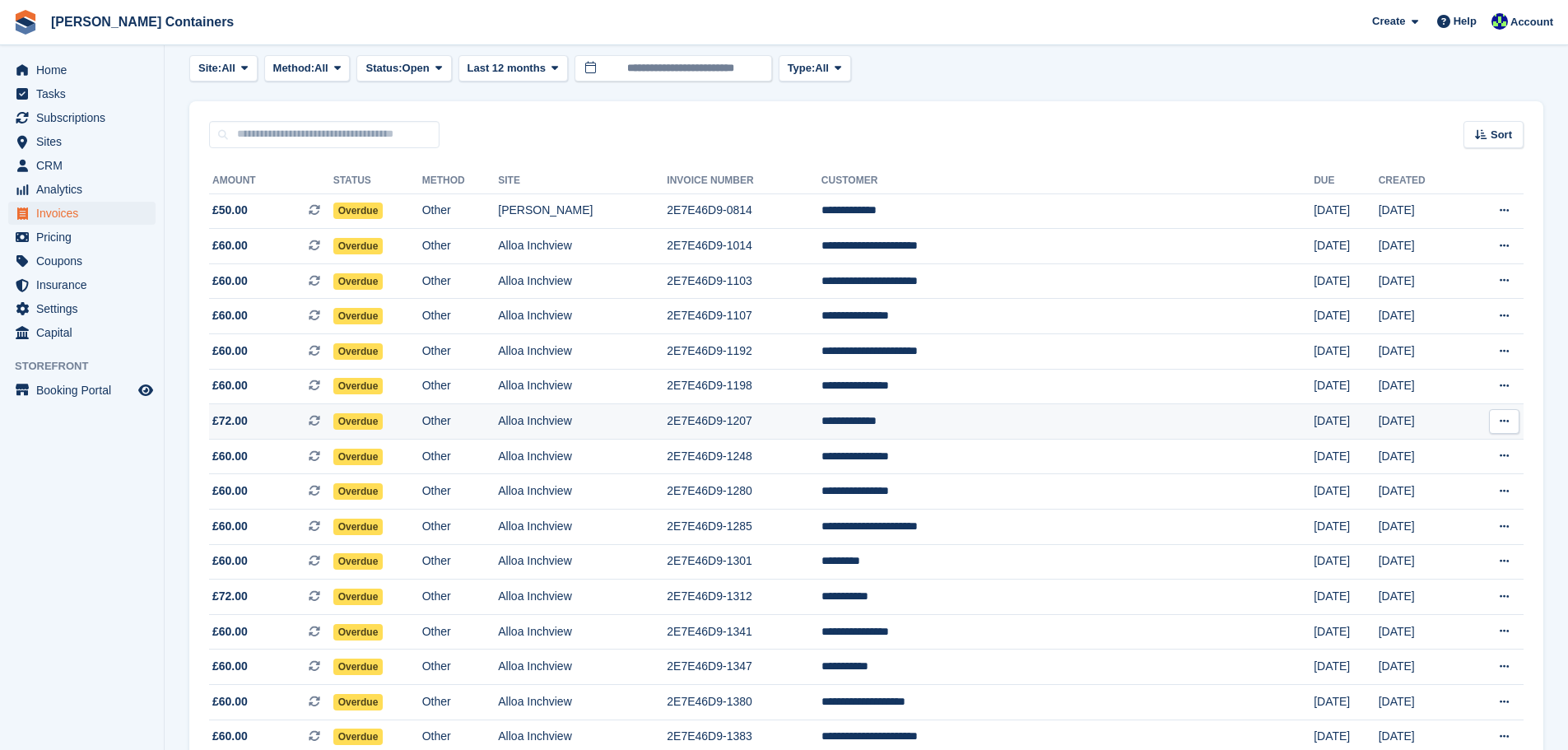
click at [1044, 424] on td "**********" at bounding box center [1067, 423] width 492 height 36
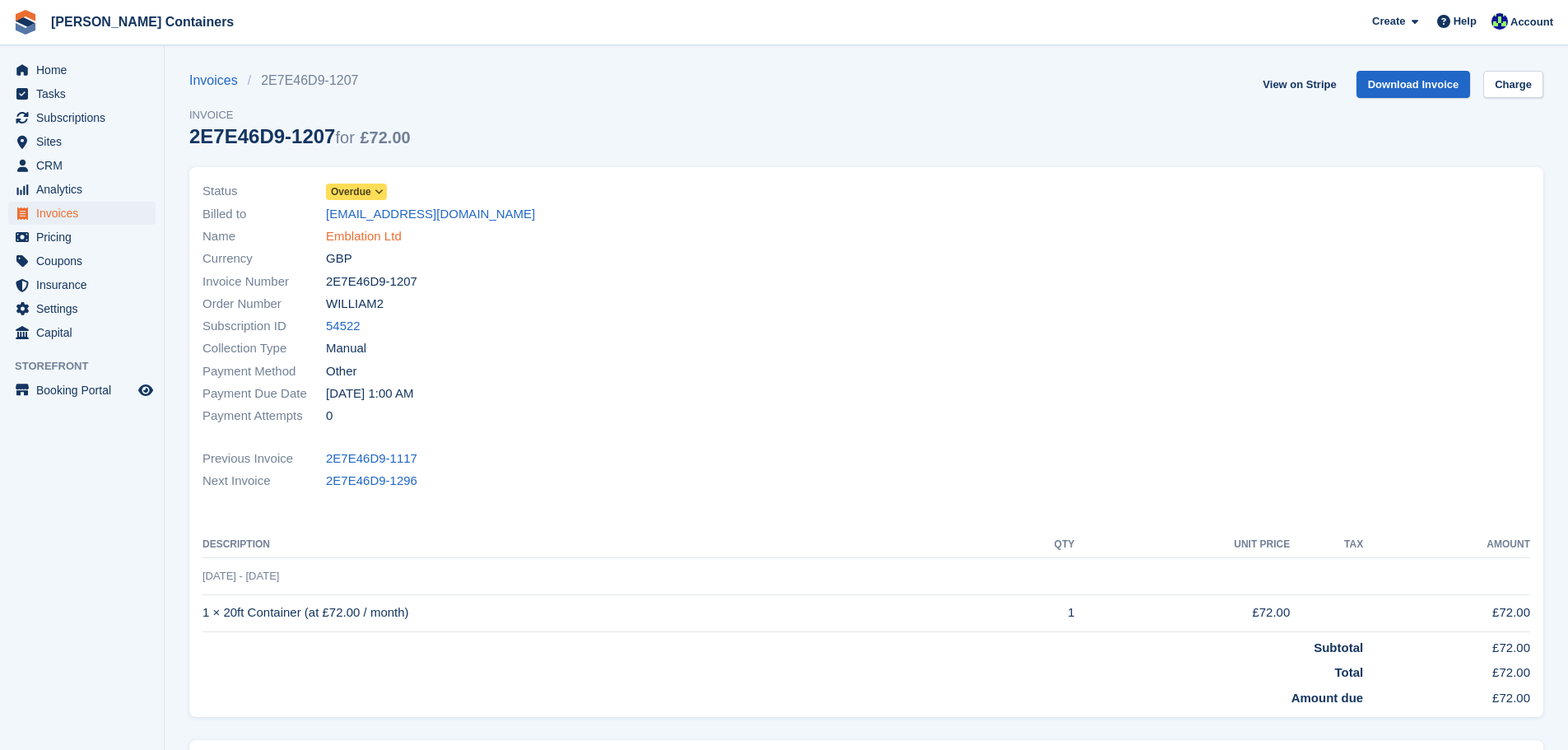
click at [353, 238] on link "Emblation Ltd" at bounding box center [364, 236] width 75 height 19
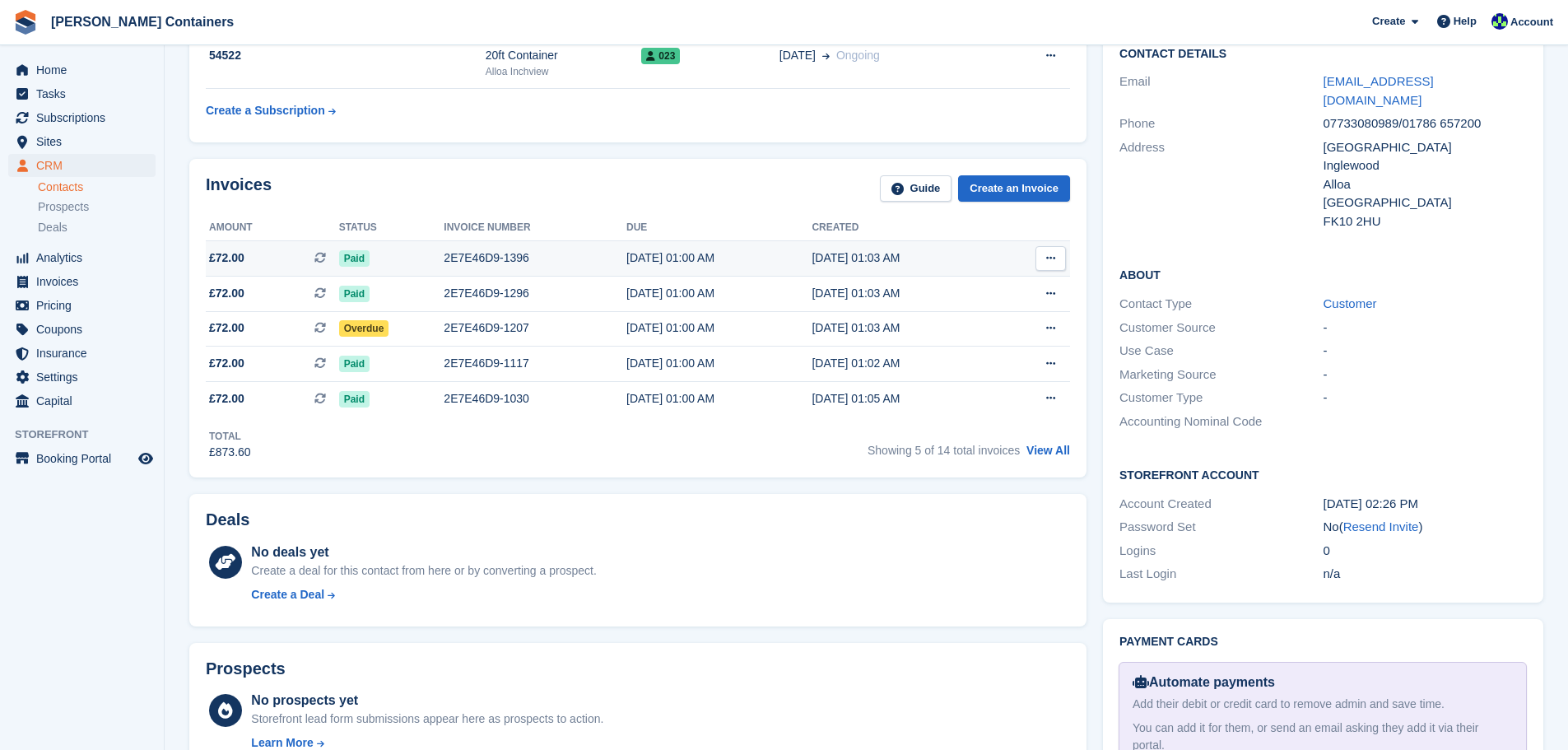
scroll to position [329, 0]
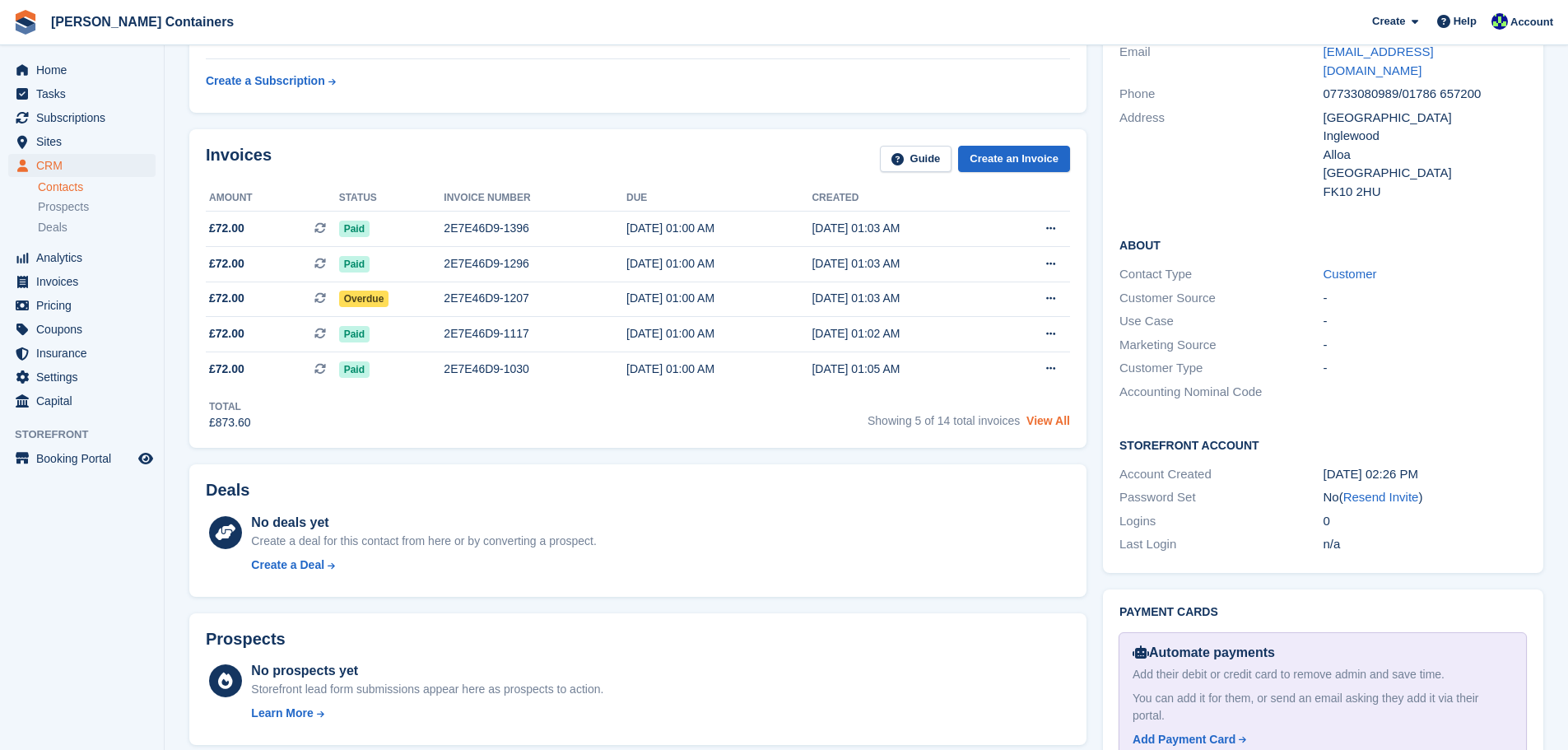
click at [1033, 426] on link "View All" at bounding box center [1048, 420] width 44 height 13
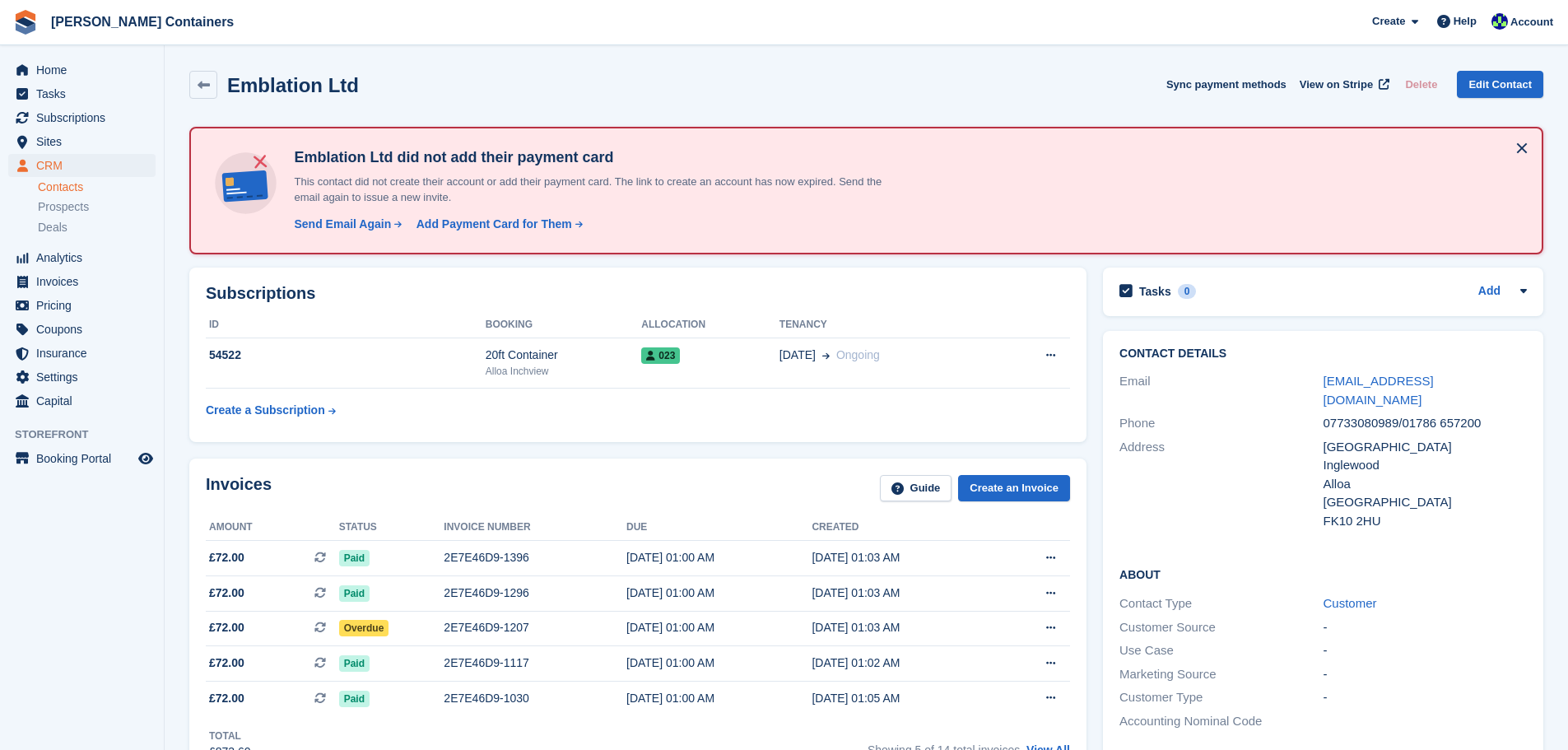
scroll to position [329, 0]
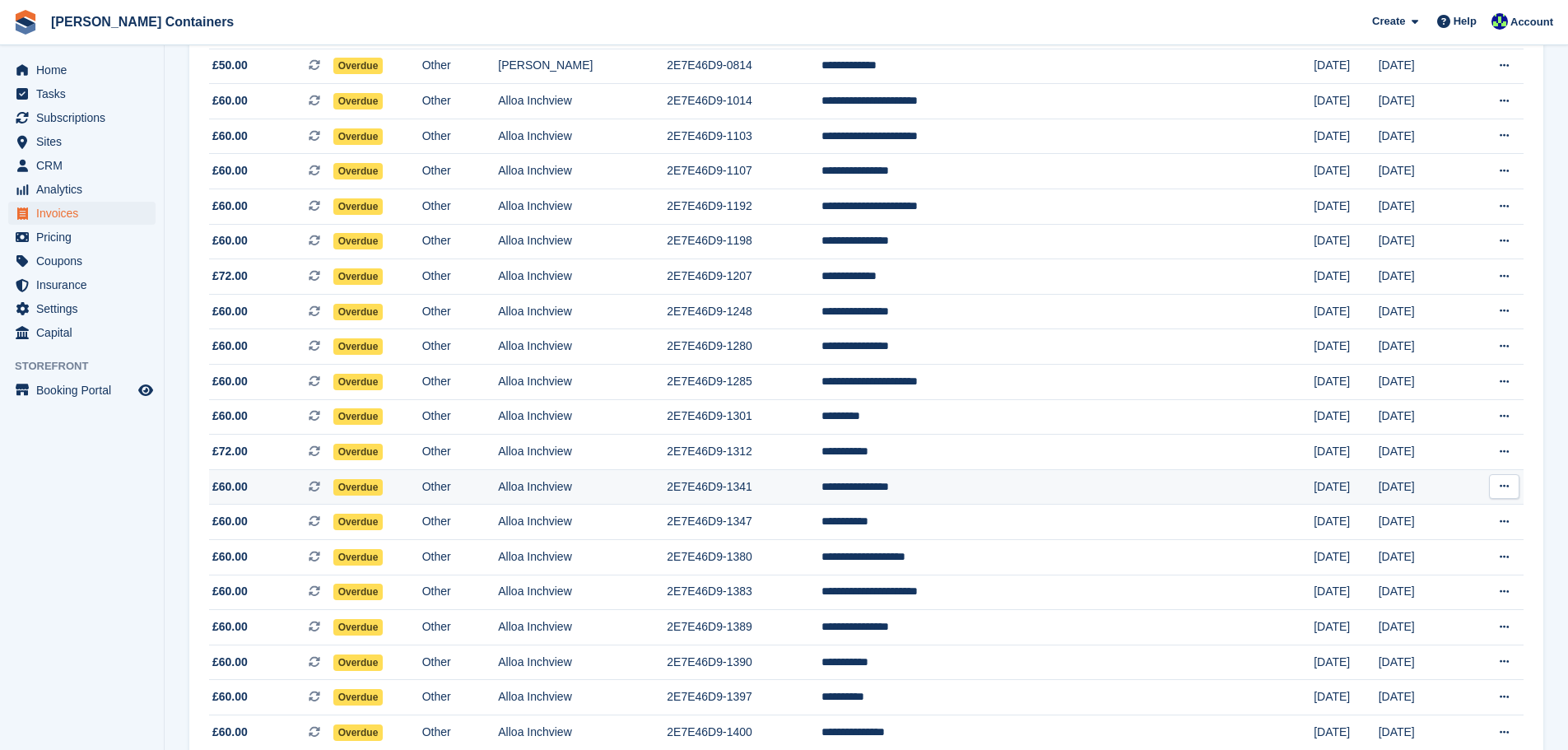
scroll to position [247, 0]
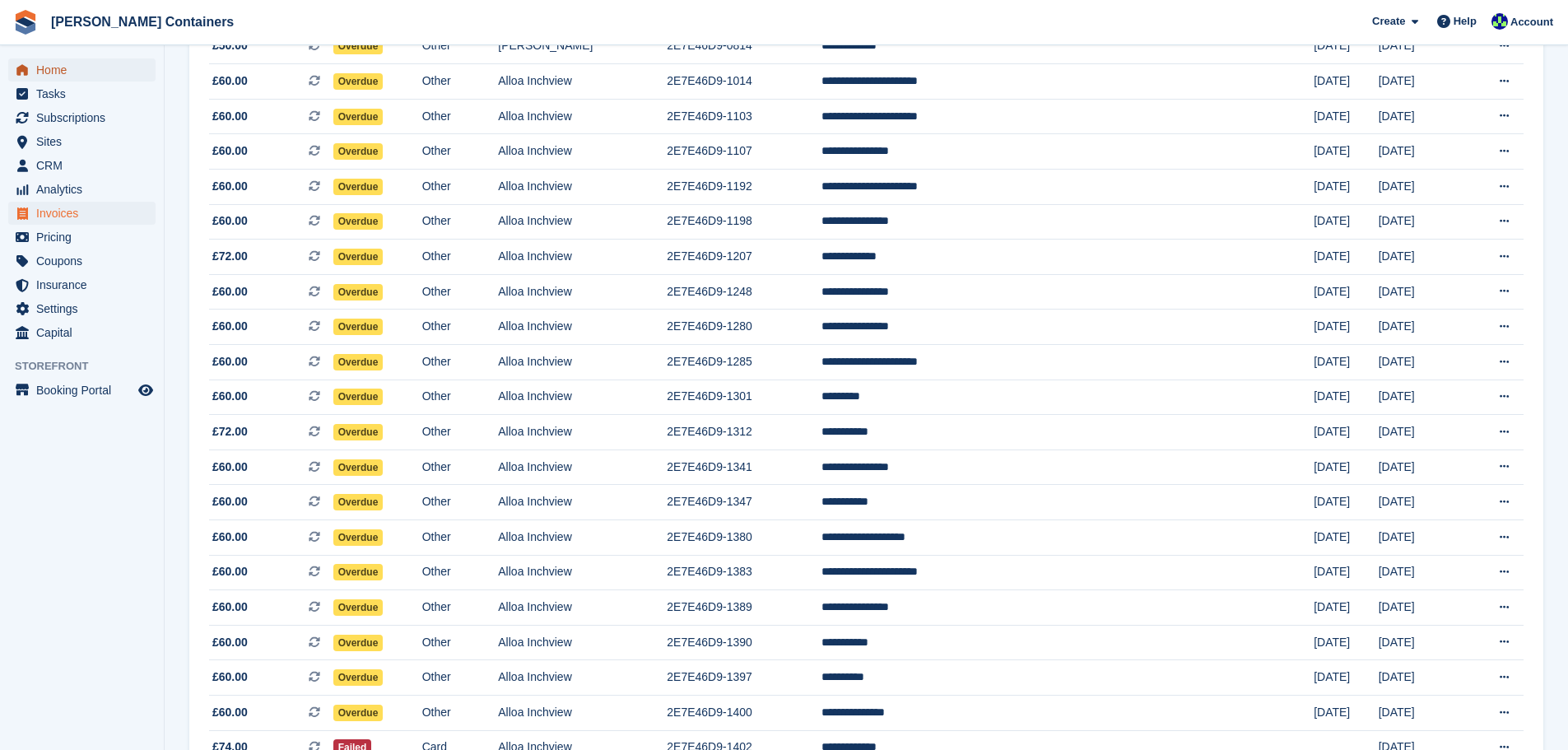
click at [42, 72] on span "Home" at bounding box center [86, 69] width 99 height 23
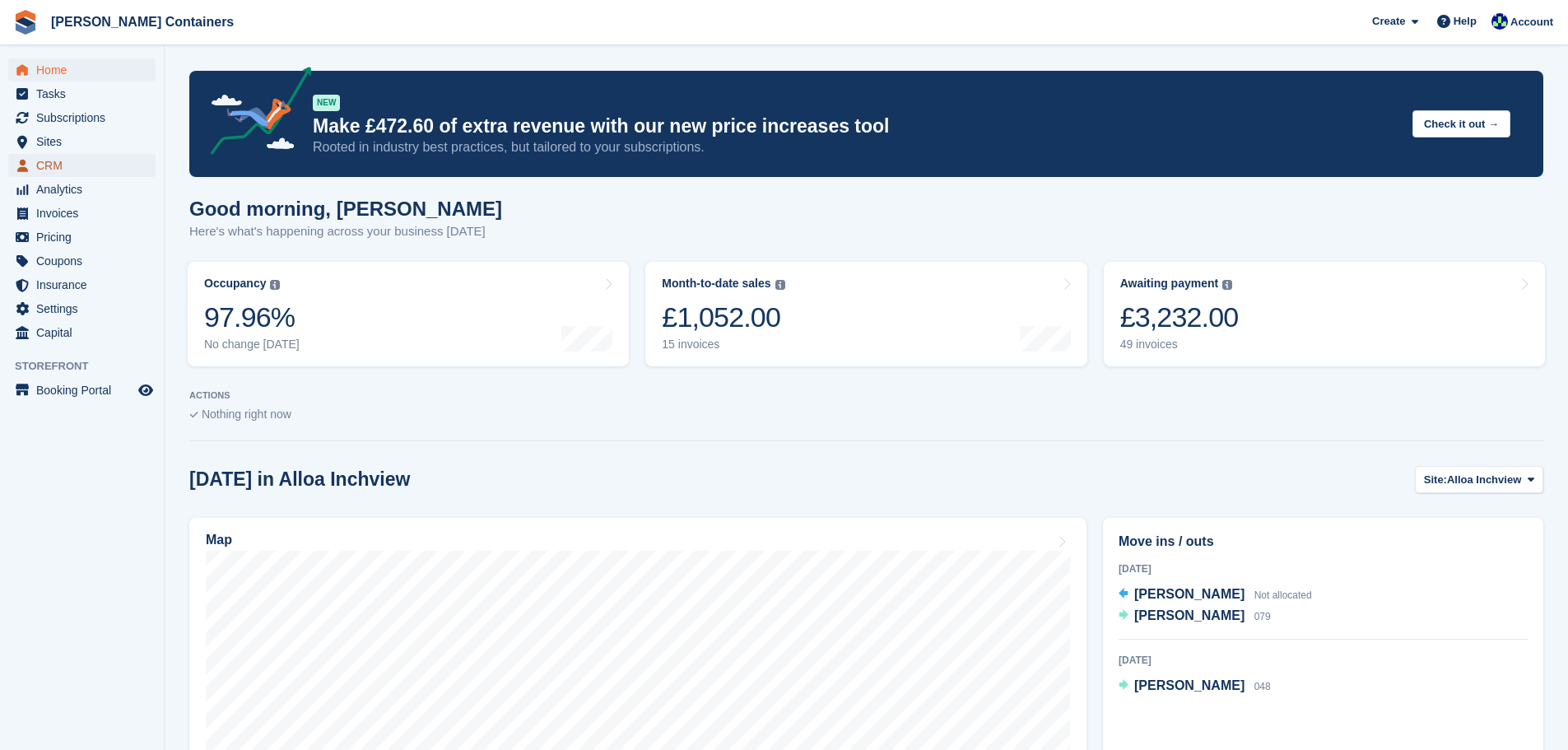
click at [51, 165] on span "CRM" at bounding box center [86, 165] width 99 height 23
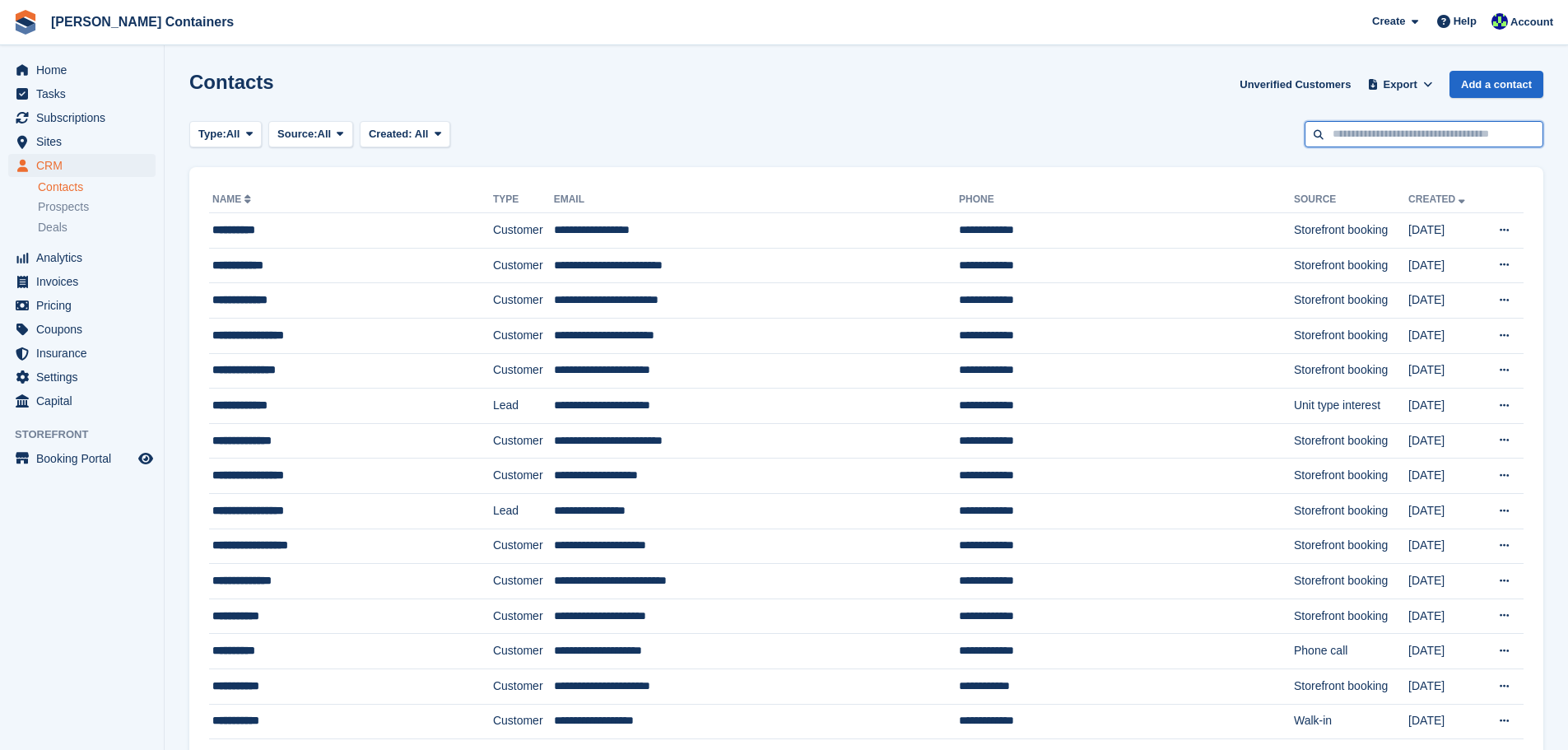
click at [1381, 134] on input "text" at bounding box center [1424, 134] width 239 height 27
type input "*****"
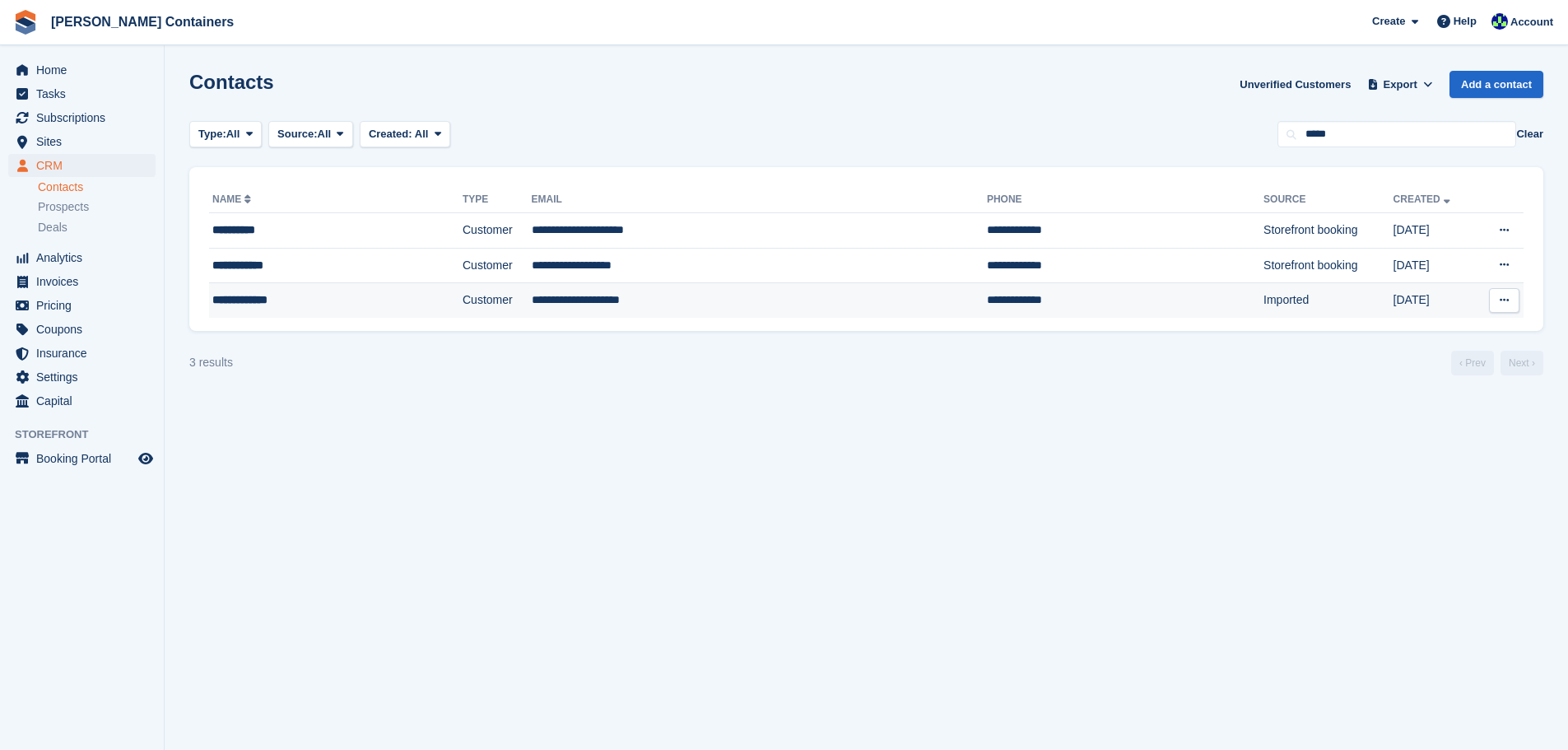
click at [796, 284] on td "**********" at bounding box center [759, 301] width 455 height 35
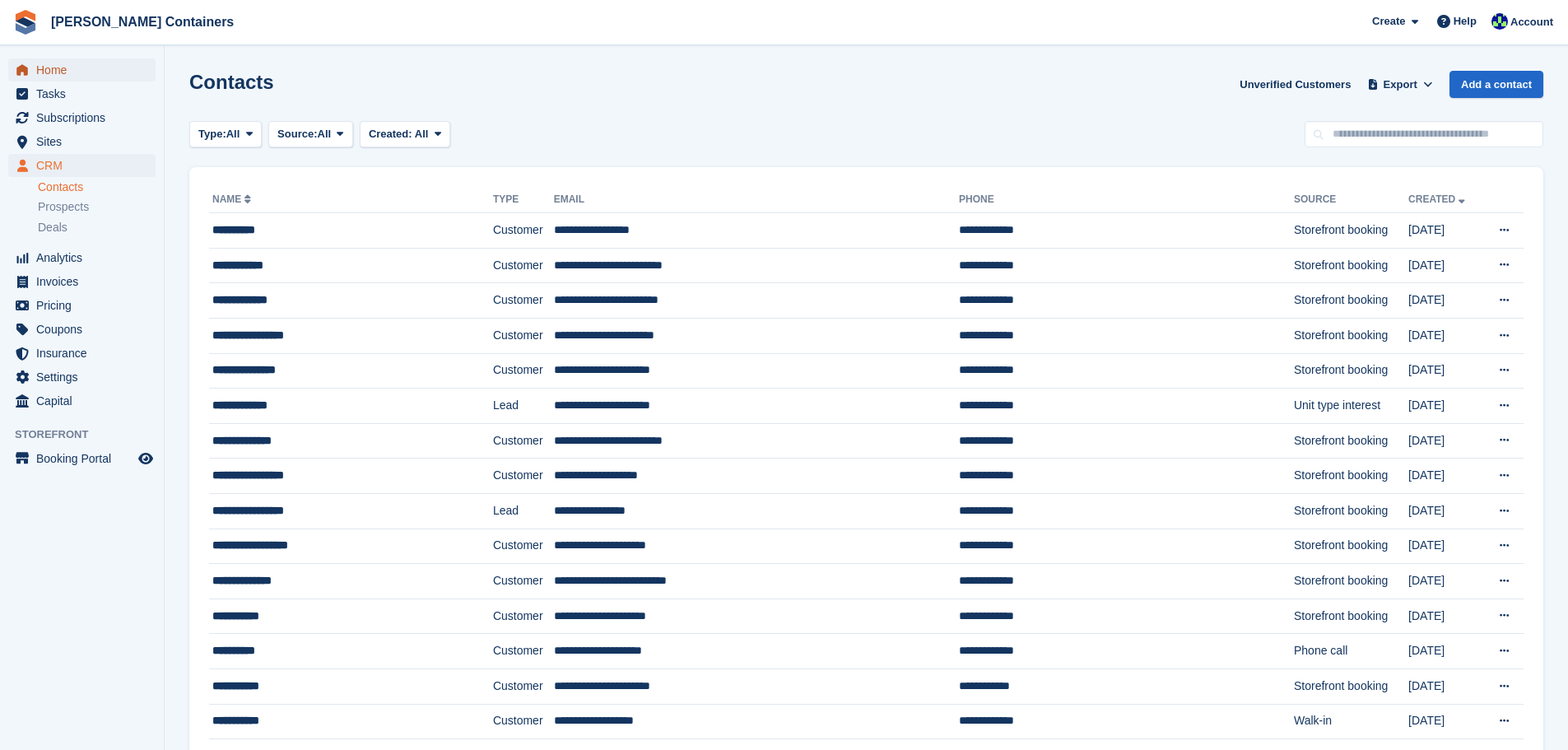
click at [55, 69] on span "Home" at bounding box center [86, 69] width 99 height 23
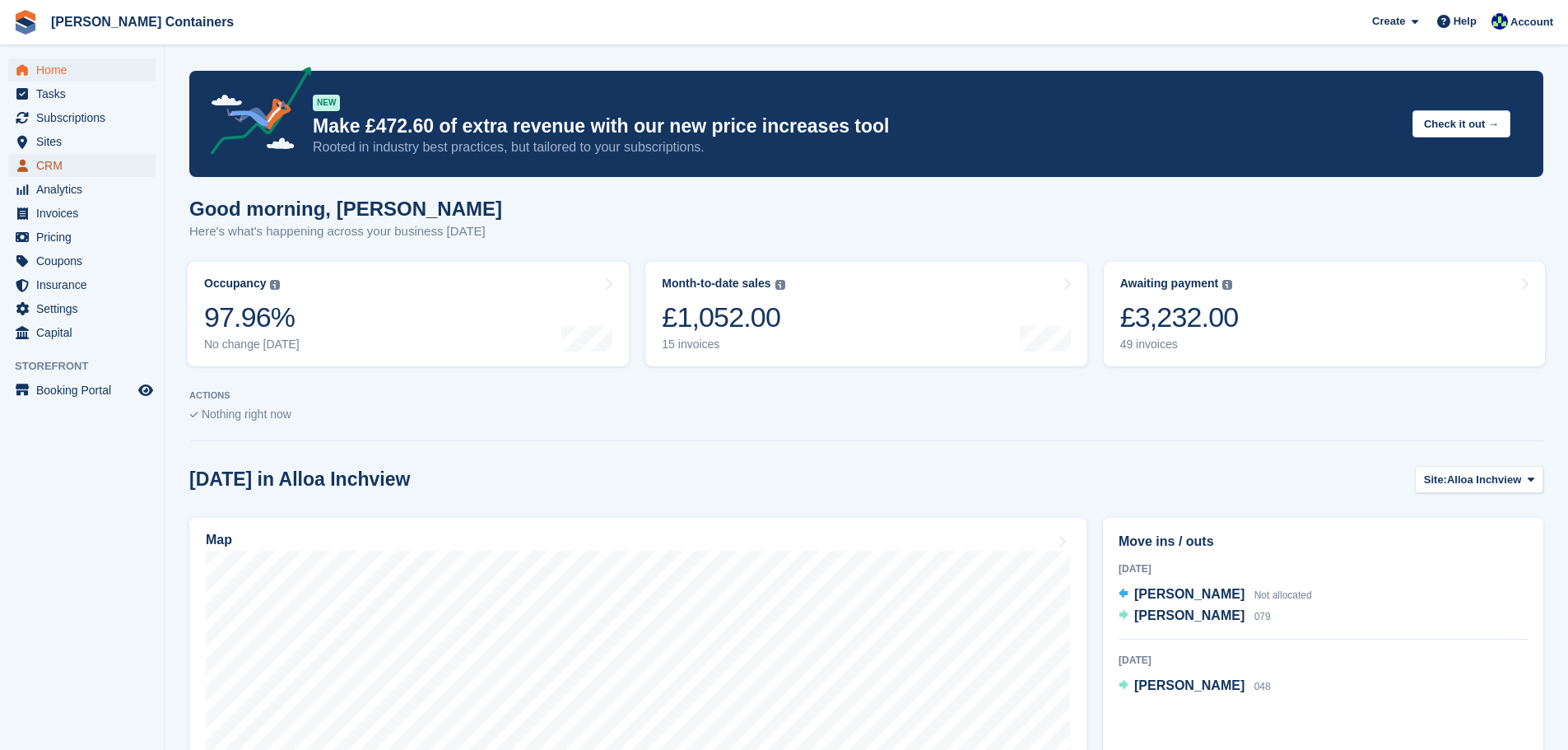
click at [42, 173] on span "CRM" at bounding box center [86, 165] width 99 height 23
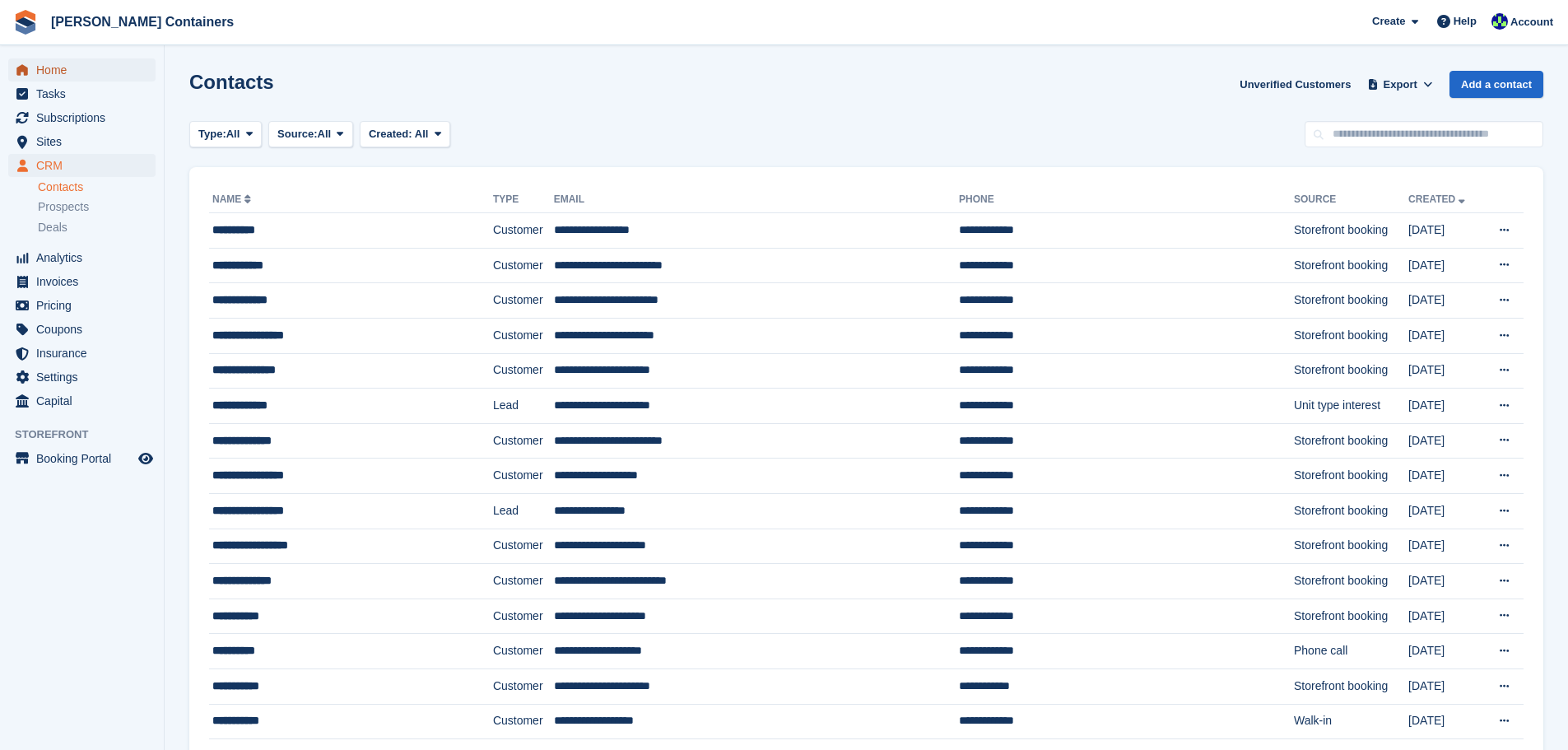
click at [48, 68] on span "Home" at bounding box center [86, 69] width 99 height 23
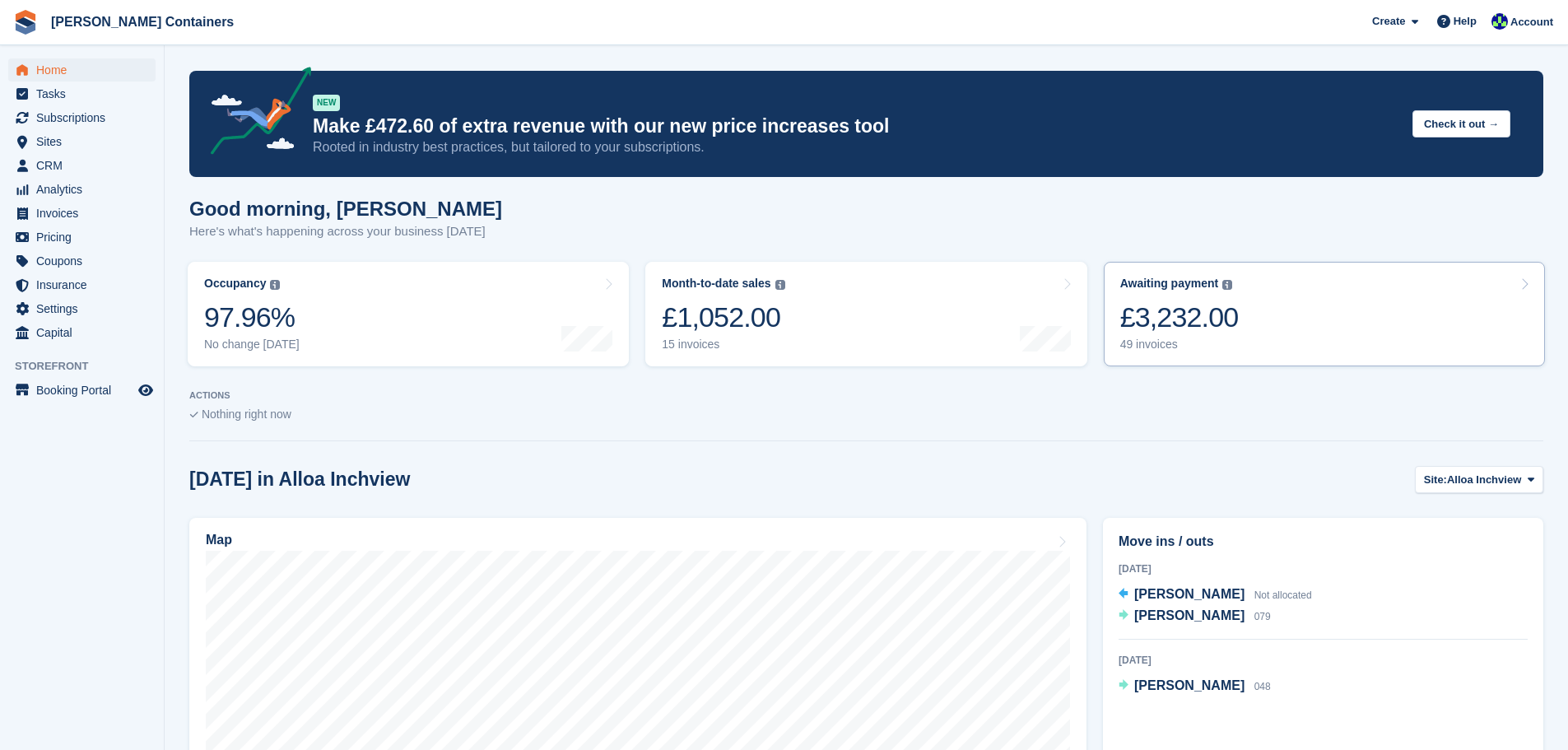
click at [1277, 317] on link "Awaiting payment The total outstanding balance on all open invoices. £3,232.00 …" at bounding box center [1324, 313] width 441 height 104
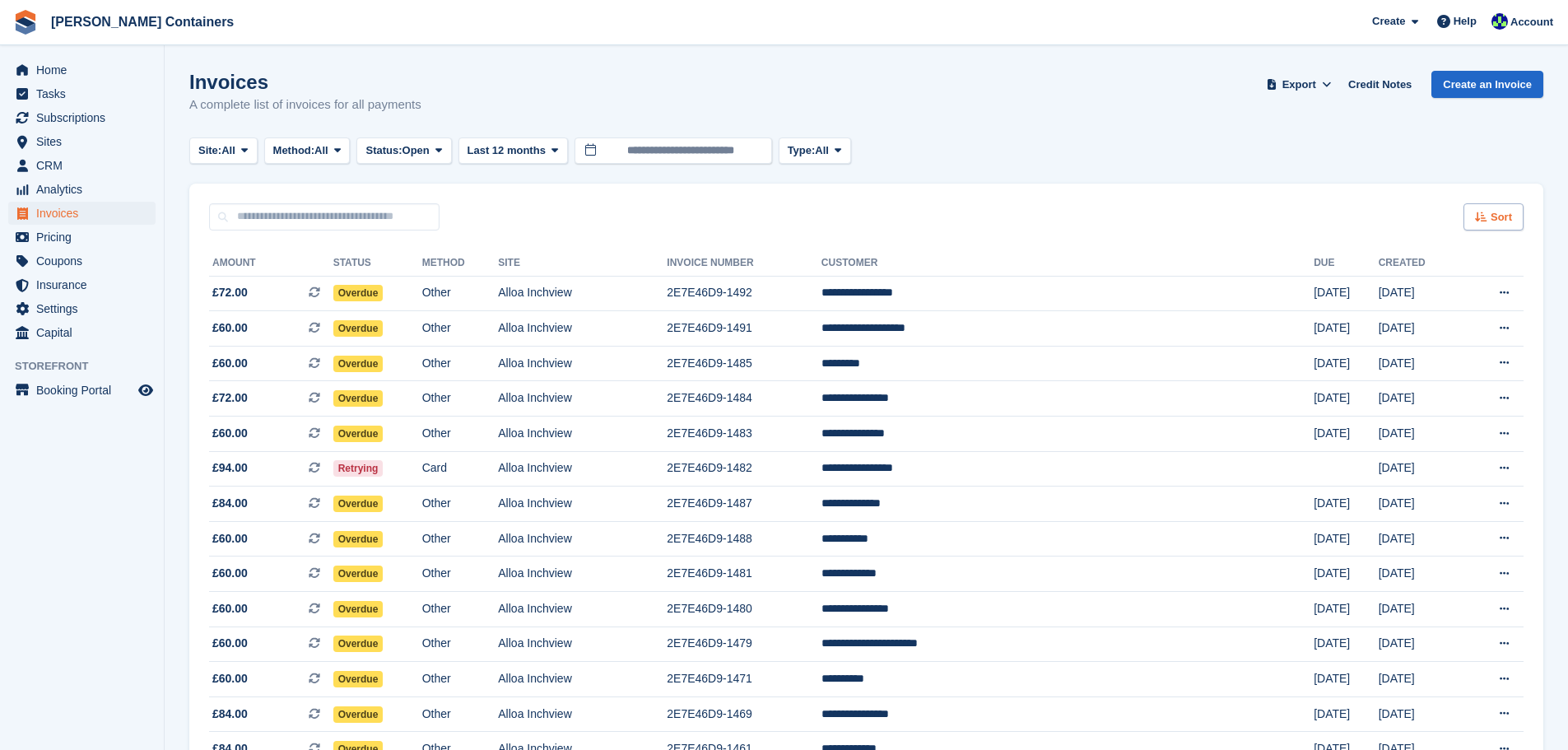
click at [1488, 216] on icon at bounding box center [1481, 216] width 12 height 11
click at [1441, 331] on span "Created (oldest first)" at bounding box center [1446, 326] width 113 height 13
click at [80, 72] on span "Home" at bounding box center [86, 69] width 99 height 23
